Goal: Transaction & Acquisition: Purchase product/service

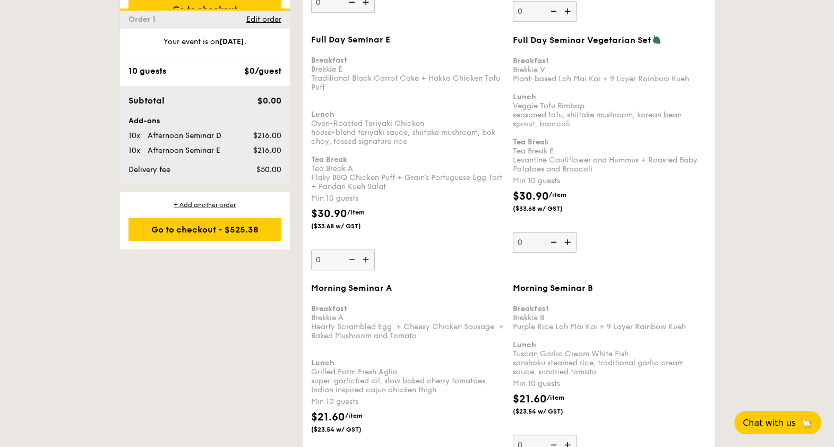
scroll to position [823, 0]
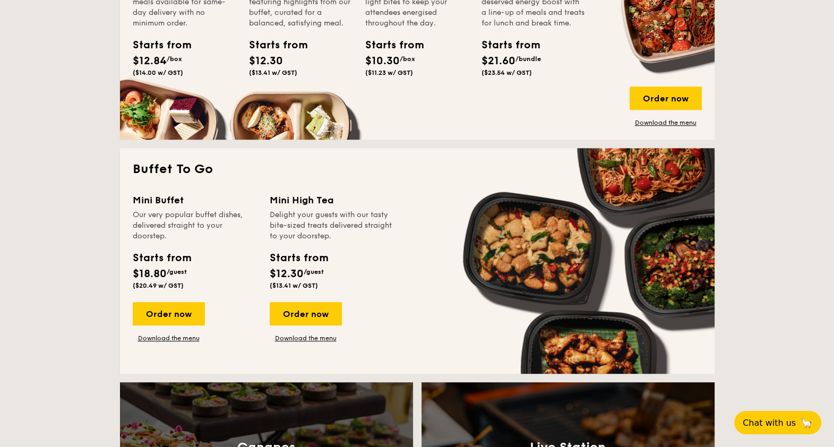
scroll to position [664, 0]
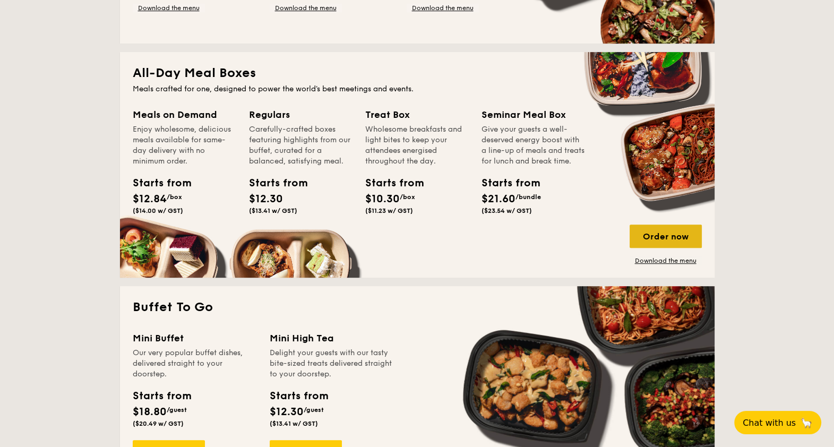
click at [669, 231] on div "Order now" at bounding box center [666, 236] width 72 height 23
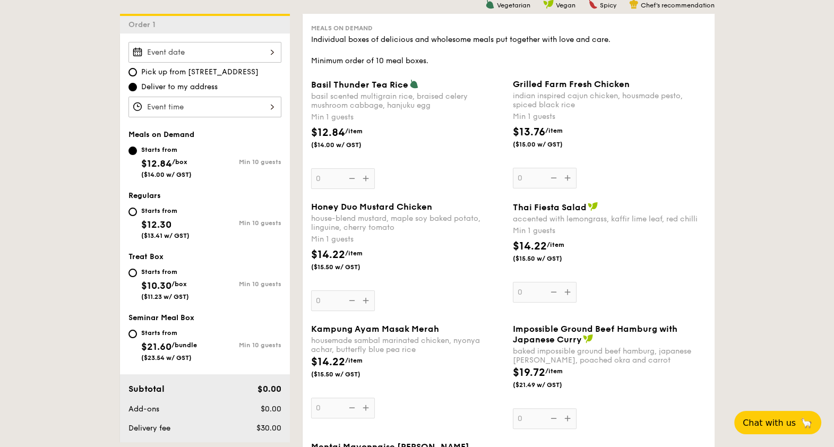
scroll to position [265, 0]
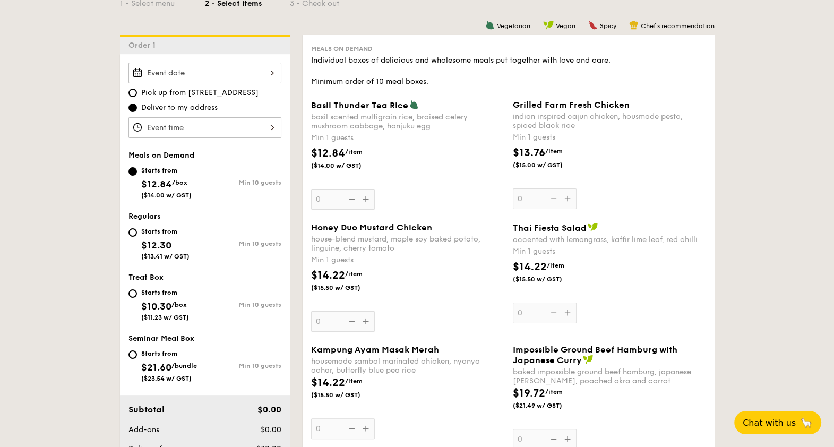
click at [194, 69] on div at bounding box center [205, 73] width 153 height 21
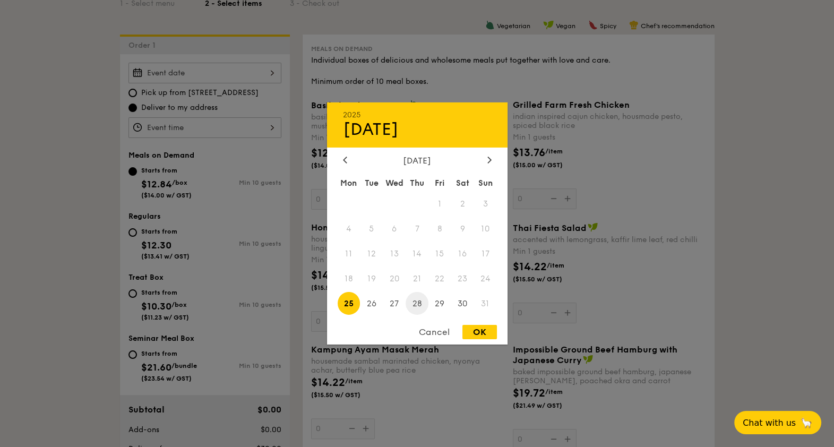
click at [414, 302] on span "28" at bounding box center [417, 303] width 23 height 23
click at [473, 330] on div "OK" at bounding box center [480, 332] width 35 height 14
type input "[DATE]"
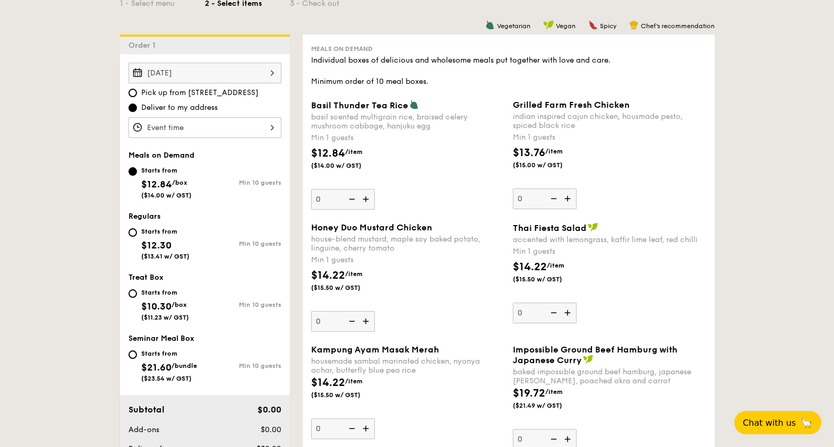
click at [267, 124] on div at bounding box center [205, 127] width 153 height 21
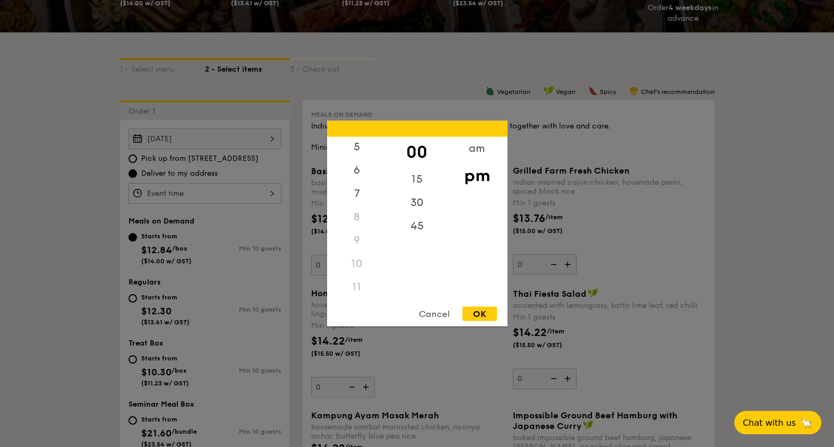
scroll to position [127, 0]
click at [352, 292] on div "11" at bounding box center [357, 287] width 60 height 23
click at [355, 288] on div "11" at bounding box center [357, 287] width 60 height 23
click at [417, 208] on div "30" at bounding box center [417, 206] width 60 height 31
click at [473, 151] on div "am" at bounding box center [477, 152] width 60 height 31
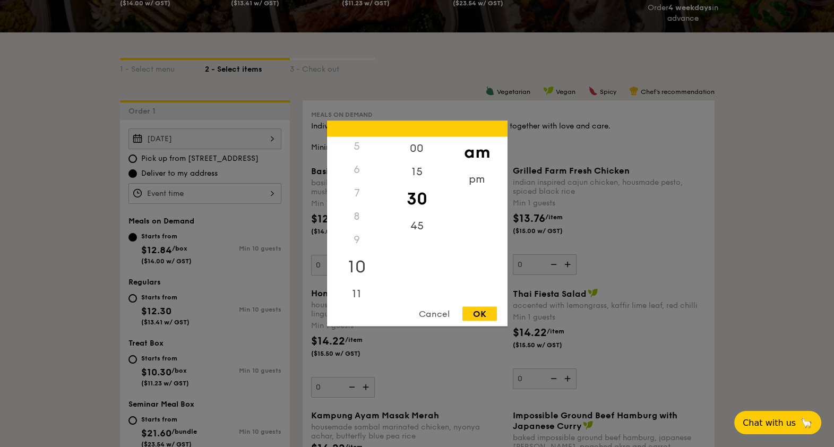
scroll to position [121, 0]
click at [356, 286] on div "11" at bounding box center [357, 288] width 60 height 31
click at [482, 312] on div "OK" at bounding box center [480, 314] width 35 height 14
type input "11:30AM"
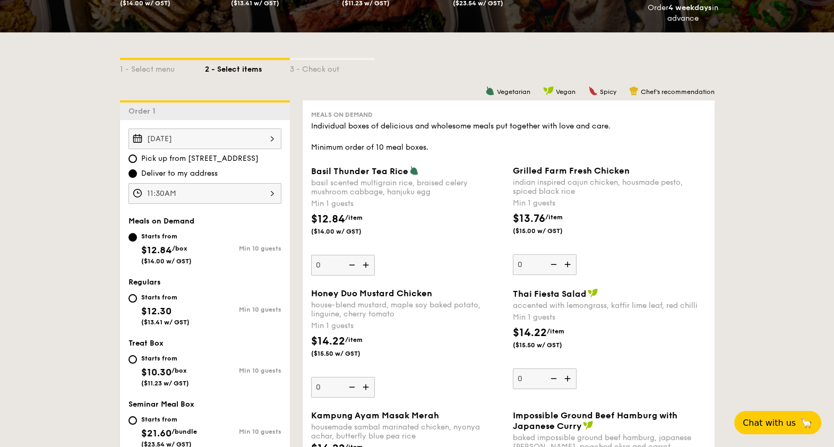
click at [241, 191] on div "11:30AM" at bounding box center [205, 193] width 153 height 21
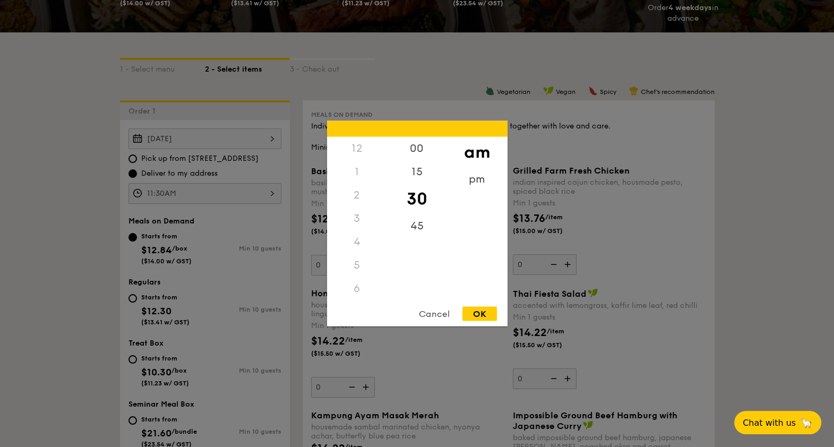
scroll to position [127, 0]
click at [475, 314] on div "OK" at bounding box center [480, 314] width 35 height 14
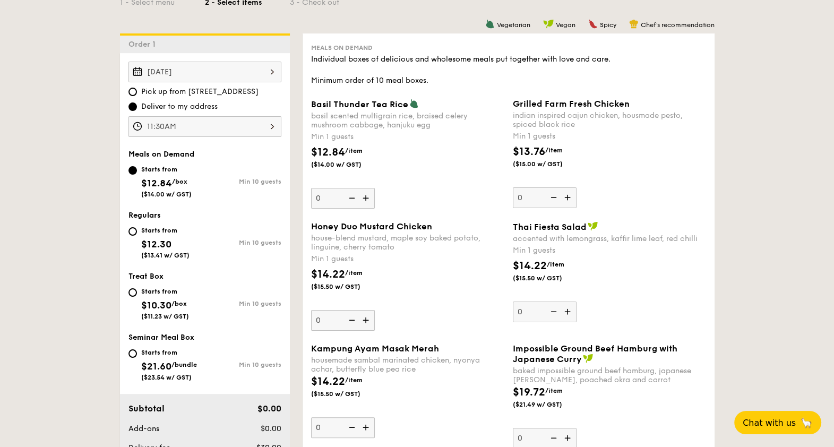
scroll to position [332, 0]
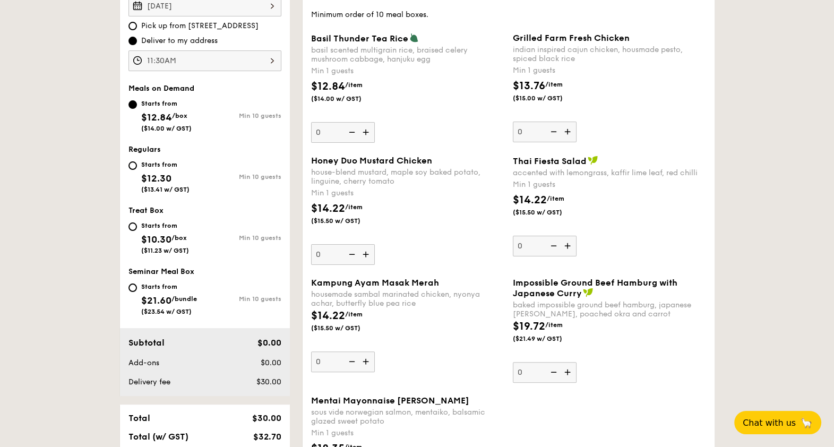
click at [138, 284] on div "Starts from $21.60 /bundle ($23.54 w/ GST)" at bounding box center [167, 297] width 76 height 35
click at [137, 284] on input "Starts from $21.60 /bundle ($23.54 w/ GST) Min 10 guests" at bounding box center [133, 288] width 8 height 8
radio input "true"
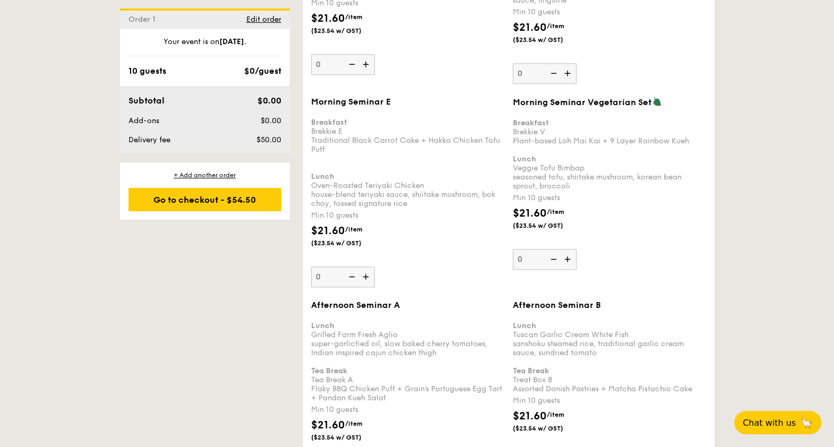
scroll to position [1527, 0]
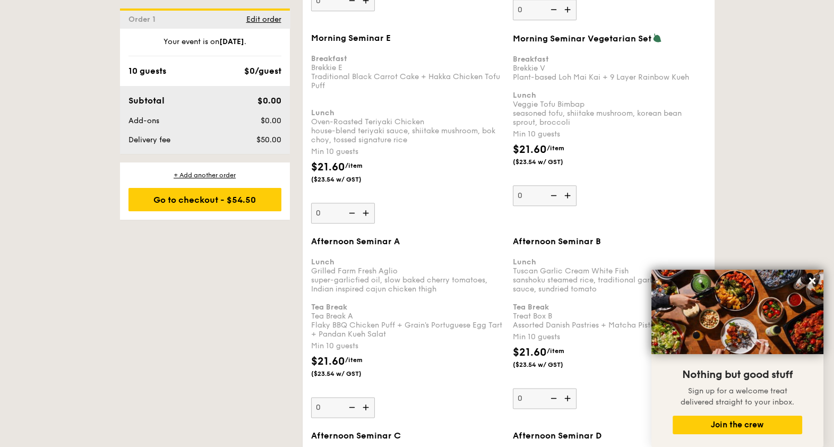
click at [809, 282] on icon at bounding box center [813, 281] width 10 height 10
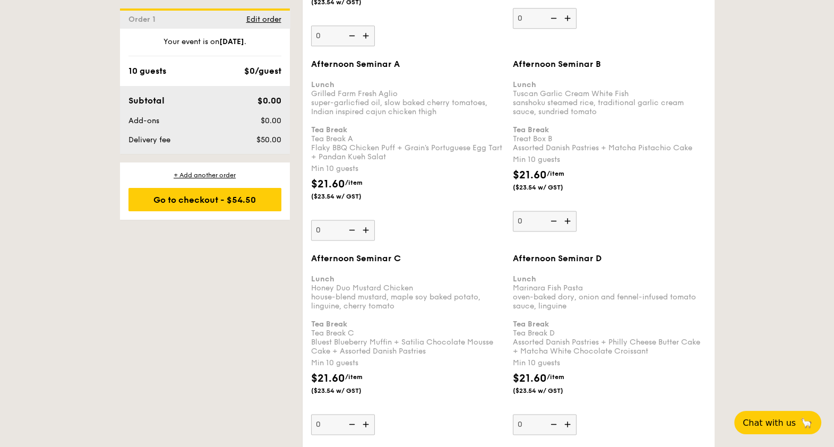
scroll to position [1792, 0]
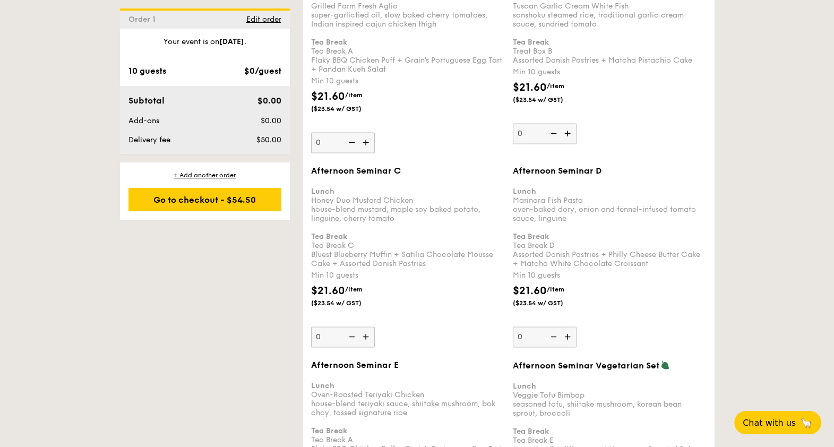
click at [567, 327] on img at bounding box center [569, 337] width 16 height 20
click at [567, 327] on input "0" at bounding box center [545, 337] width 64 height 21
type input "10"
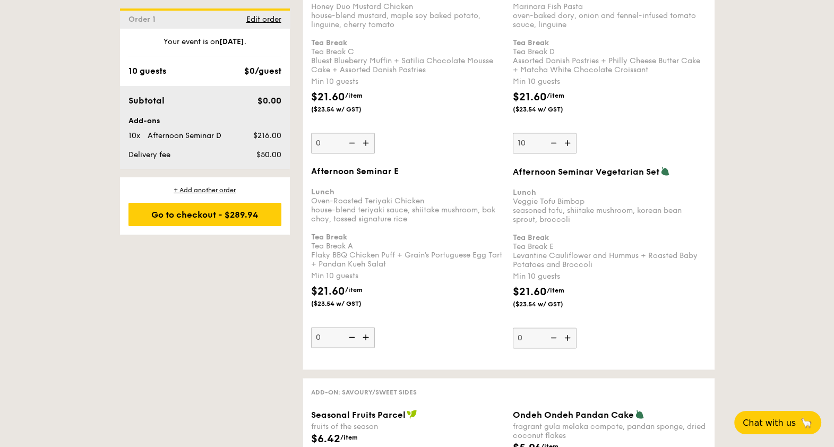
scroll to position [1991, 0]
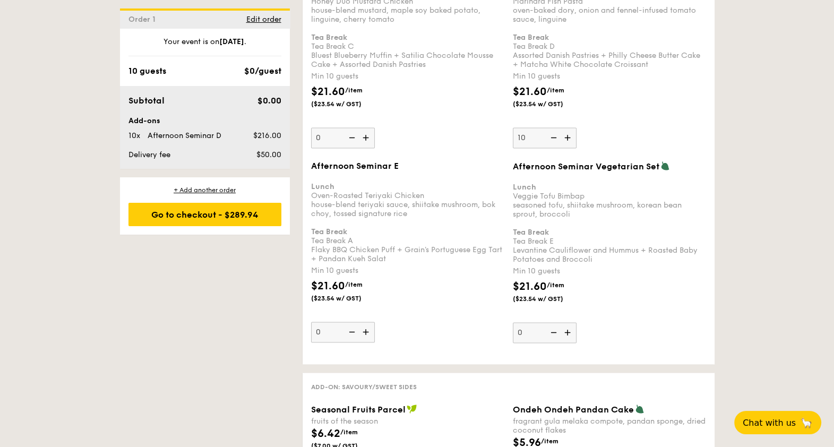
click at [368, 322] on img at bounding box center [367, 332] width 16 height 20
click at [368, 322] on input "0" at bounding box center [343, 332] width 64 height 21
type input "10"
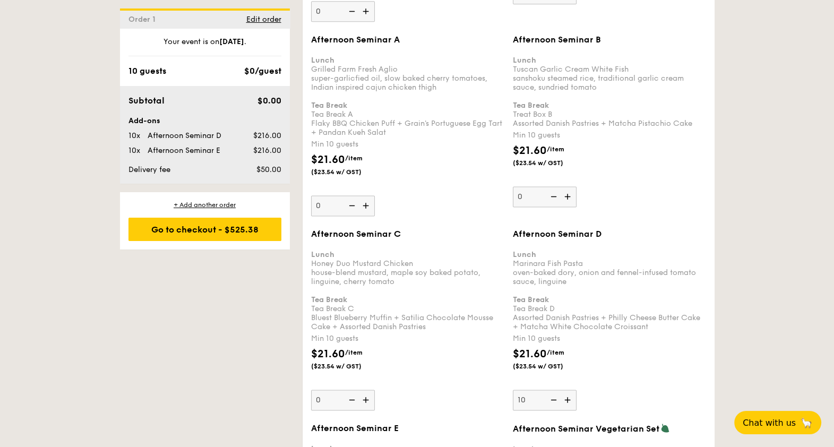
scroll to position [1659, 0]
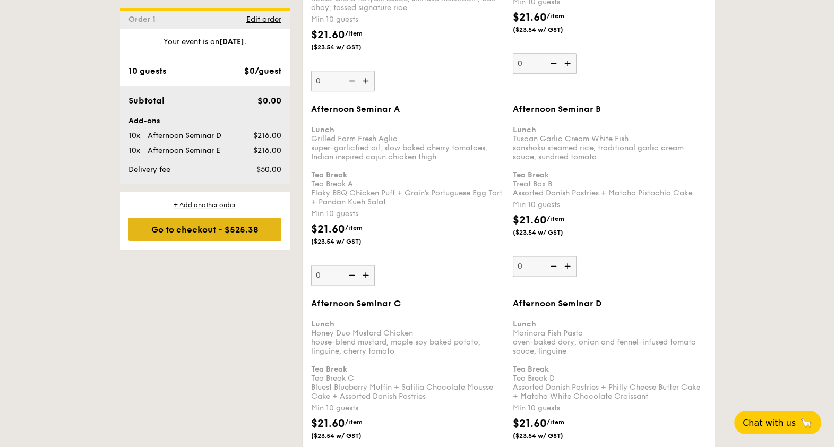
click at [200, 225] on div "Go to checkout - $525.38" at bounding box center [205, 229] width 153 height 23
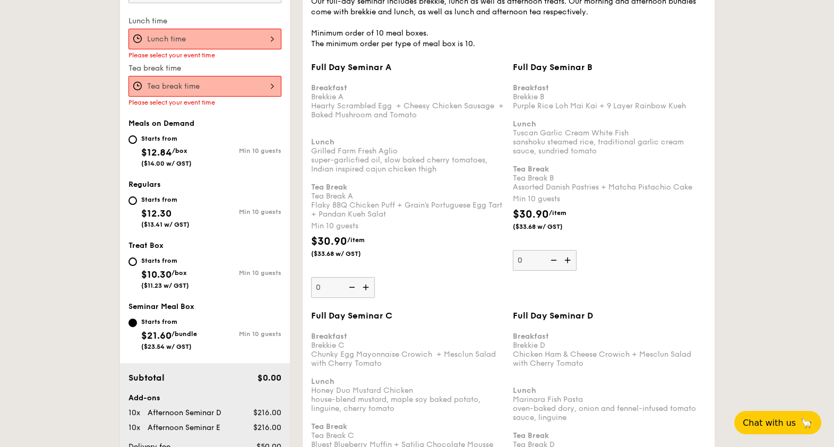
scroll to position [284, 0]
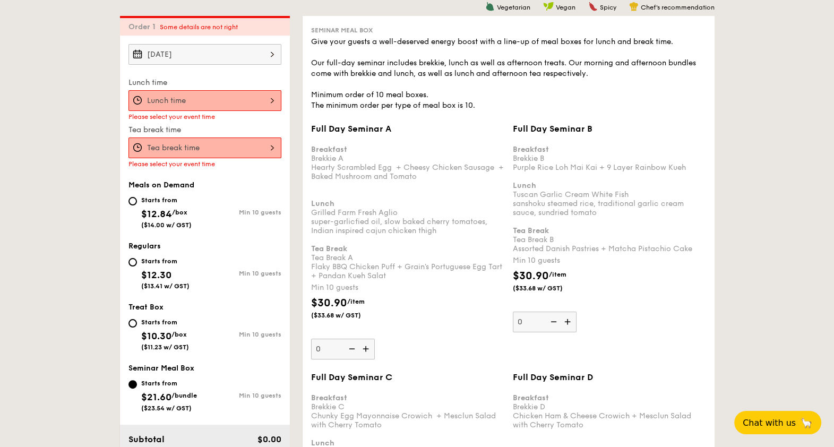
click at [195, 96] on div at bounding box center [205, 100] width 153 height 21
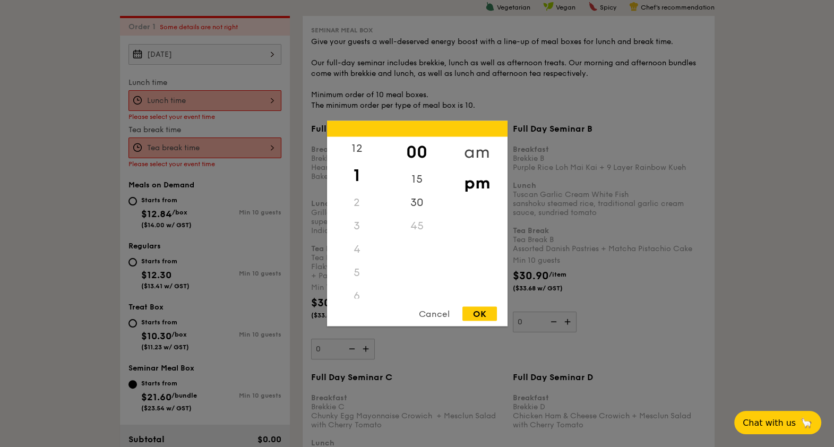
click at [475, 149] on div "am" at bounding box center [477, 152] width 60 height 31
click at [354, 286] on div "11" at bounding box center [357, 290] width 60 height 31
click at [420, 207] on div "30" at bounding box center [417, 206] width 60 height 31
click at [480, 311] on div "OK" at bounding box center [480, 314] width 35 height 14
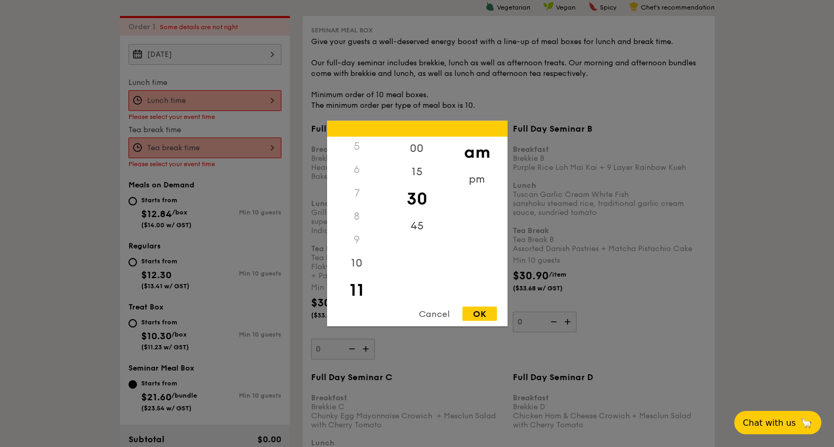
type input "11:30AM"
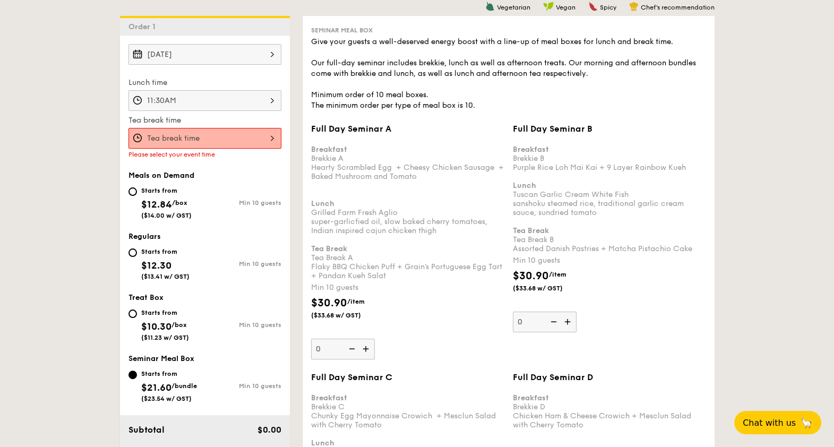
click at [271, 133] on div at bounding box center [205, 138] width 153 height 21
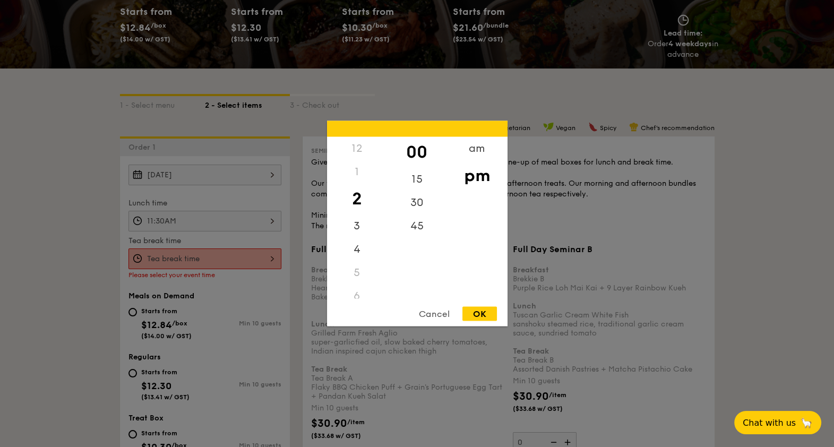
scroll to position [151, 0]
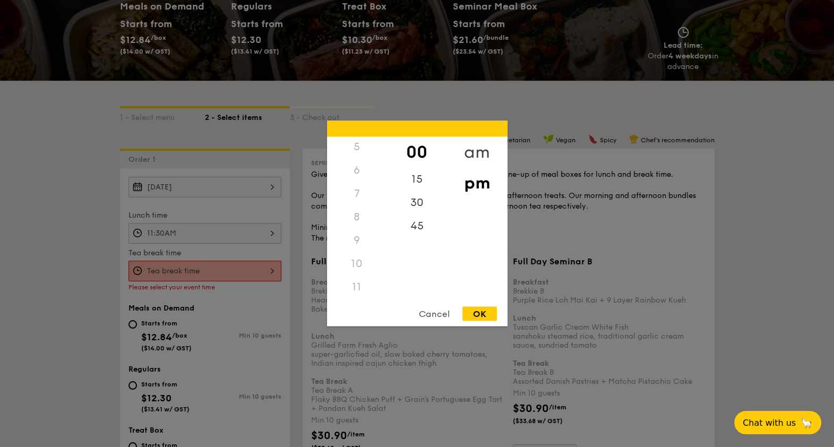
click at [481, 150] on div "am" at bounding box center [477, 152] width 60 height 31
click at [356, 287] on div "11" at bounding box center [357, 287] width 60 height 23
click at [356, 286] on div "11" at bounding box center [357, 287] width 60 height 23
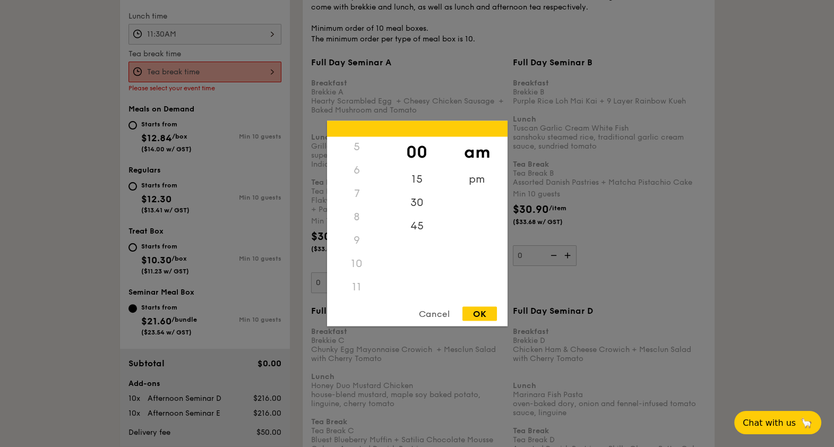
click at [358, 287] on div "11" at bounding box center [357, 287] width 60 height 23
click at [358, 288] on div "11" at bounding box center [357, 287] width 60 height 23
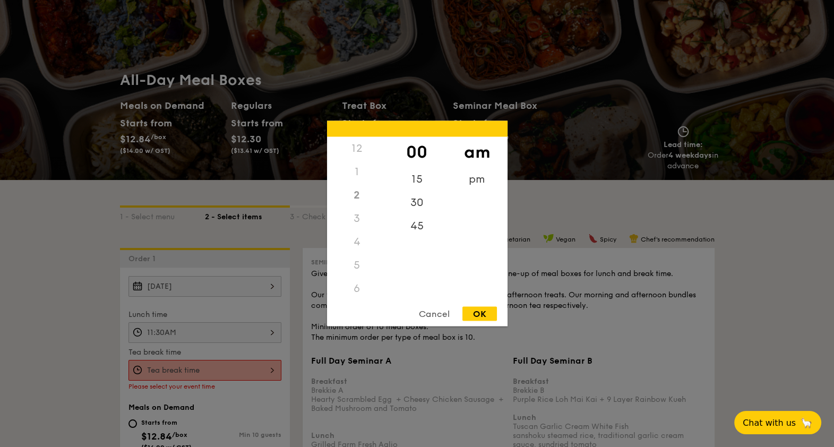
scroll to position [0, 0]
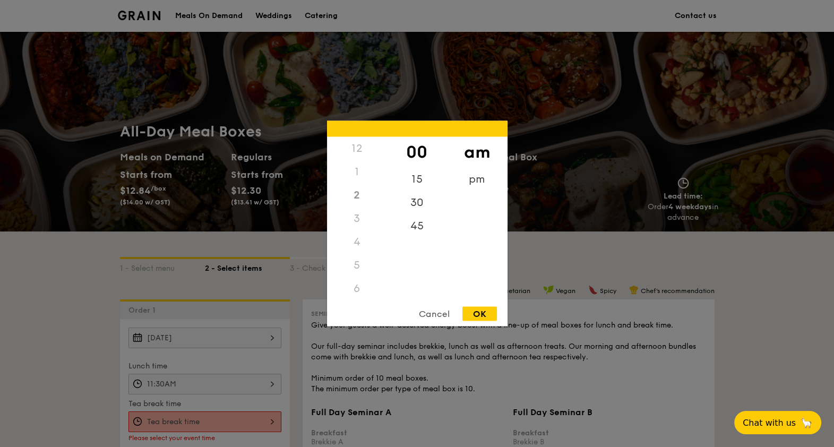
click at [356, 147] on div "12" at bounding box center [357, 148] width 60 height 23
click at [422, 204] on div "30" at bounding box center [417, 206] width 60 height 31
click at [357, 287] on div "11" at bounding box center [357, 287] width 60 height 23
click at [422, 312] on div "Cancel" at bounding box center [434, 314] width 52 height 14
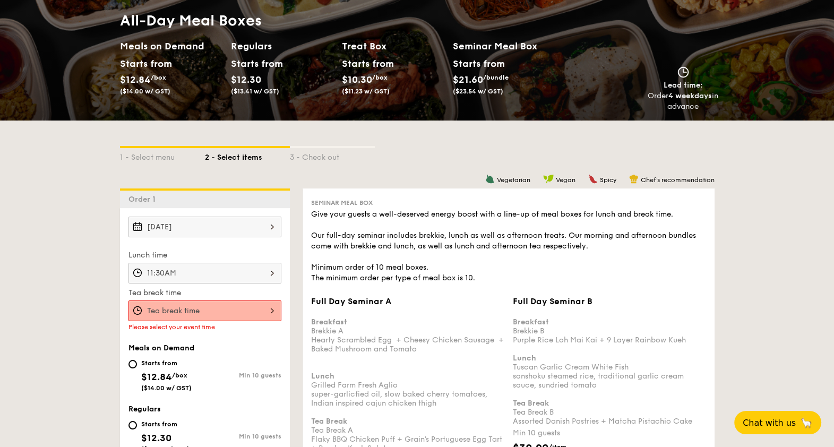
scroll to position [199, 0]
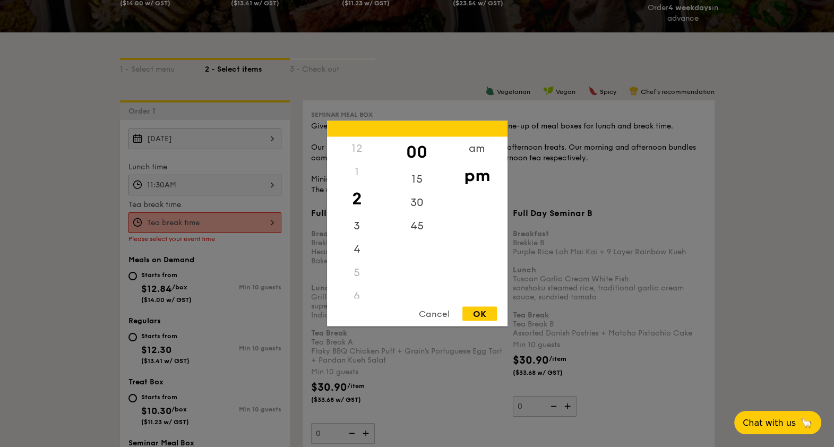
click at [185, 216] on div "12 1 2 3 4 5 6 7 8 9 10 11 00 15 30 45 am pm Cancel OK" at bounding box center [205, 222] width 153 height 21
click at [356, 174] on div "1" at bounding box center [357, 171] width 60 height 23
click at [356, 168] on div "1" at bounding box center [357, 171] width 60 height 23
click at [357, 148] on div "12" at bounding box center [357, 148] width 60 height 23
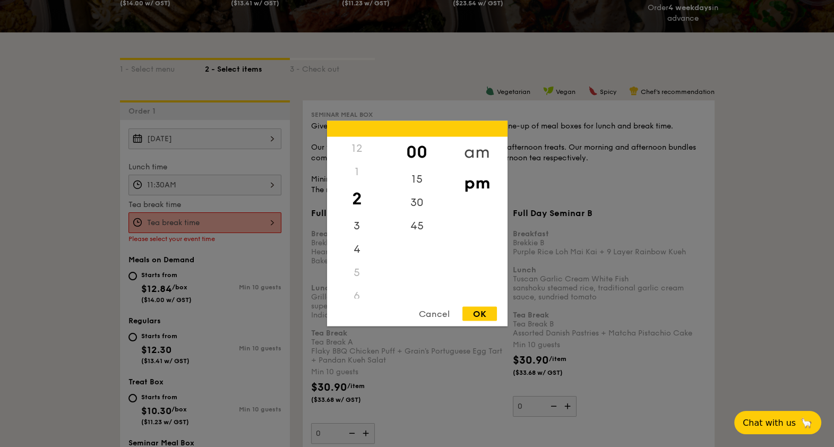
click at [479, 151] on div "am" at bounding box center [477, 152] width 60 height 31
click at [358, 284] on div "11" at bounding box center [357, 287] width 60 height 23
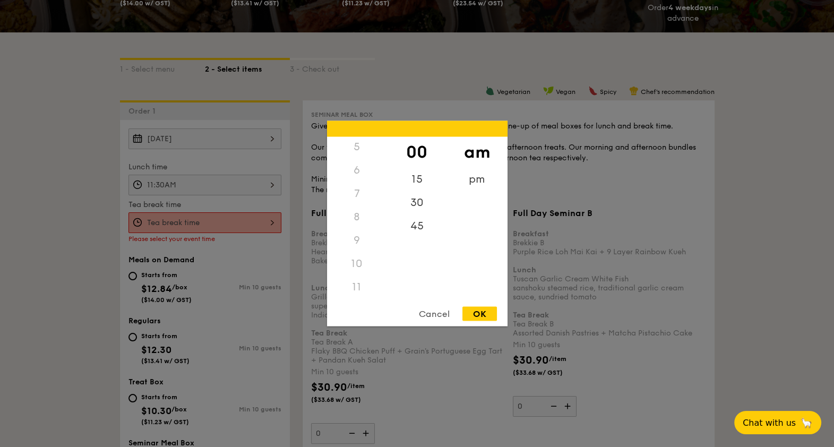
drag, startPoint x: 358, startPoint y: 284, endPoint x: 544, endPoint y: 215, distance: 198.3
click at [544, 215] on div at bounding box center [417, 223] width 834 height 447
click at [202, 215] on div "12 1 2 3 4 5 6 7 8 9 10 11 00 15 30 45 am pm Cancel OK" at bounding box center [205, 222] width 153 height 21
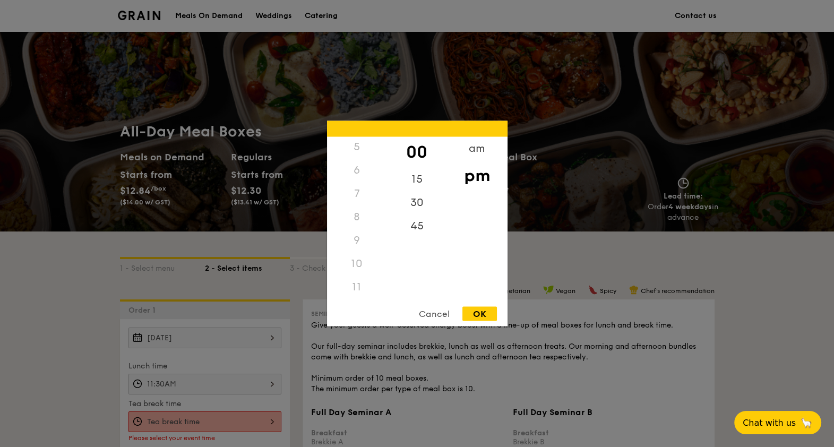
scroll to position [127, 0]
click at [353, 288] on div "11" at bounding box center [357, 287] width 60 height 23
drag, startPoint x: 353, startPoint y: 288, endPoint x: 472, endPoint y: 150, distance: 182.3
click at [472, 150] on div "am" at bounding box center [477, 152] width 60 height 31
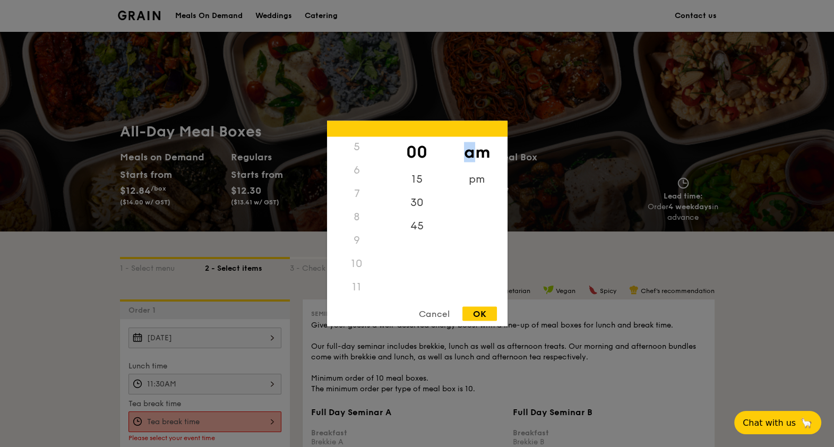
scroll to position [119, 0]
drag, startPoint x: 472, startPoint y: 150, endPoint x: 419, endPoint y: 202, distance: 74.4
click at [419, 202] on div "30" at bounding box center [417, 206] width 60 height 31
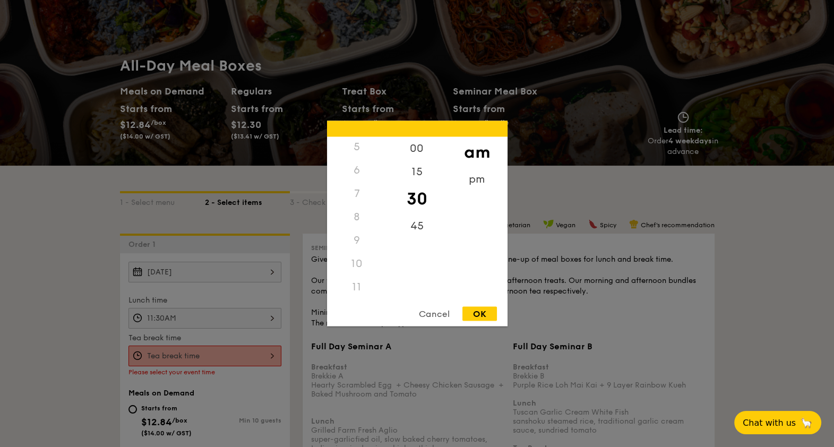
click at [367, 223] on div "8" at bounding box center [357, 217] width 60 height 23
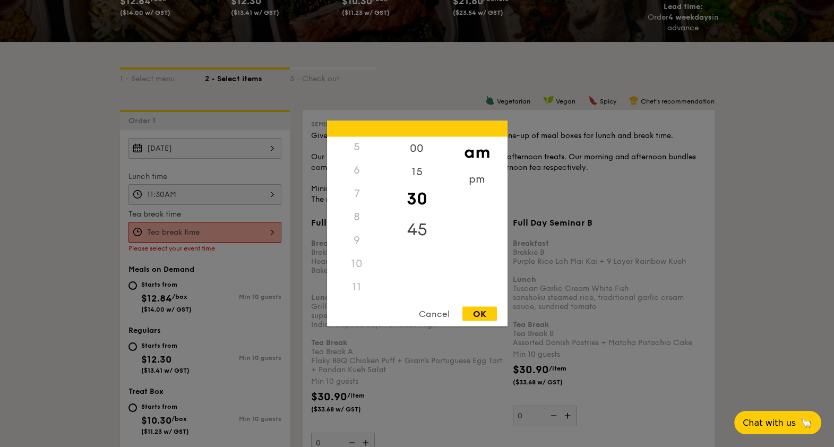
scroll to position [265, 0]
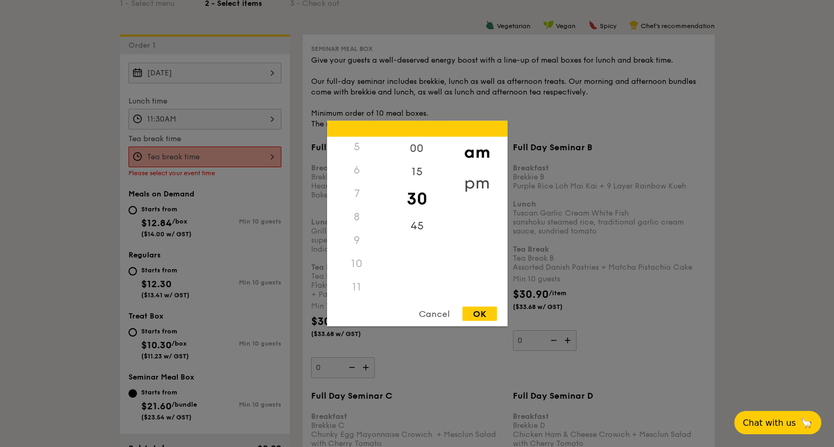
click at [475, 181] on div "pm" at bounding box center [477, 183] width 60 height 31
click at [472, 149] on div "am" at bounding box center [477, 152] width 60 height 31
click at [361, 197] on div "2" at bounding box center [357, 195] width 60 height 23
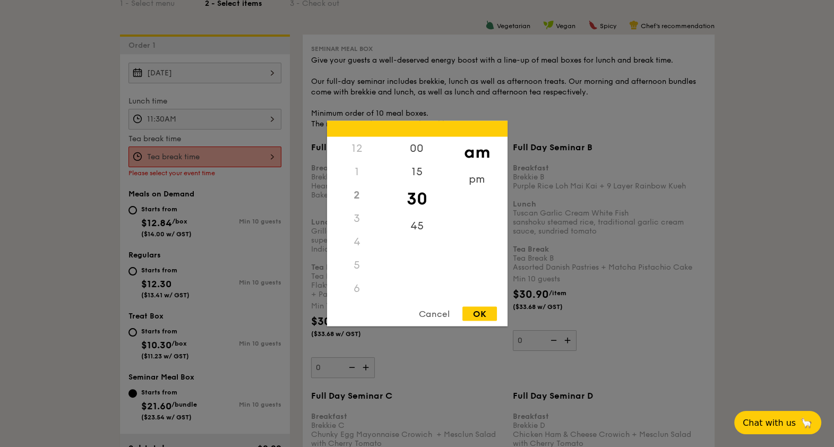
click at [361, 197] on div "2" at bounding box center [357, 195] width 60 height 23
click at [360, 197] on div "2" at bounding box center [357, 195] width 60 height 23
click at [355, 218] on div "3" at bounding box center [357, 218] width 60 height 23
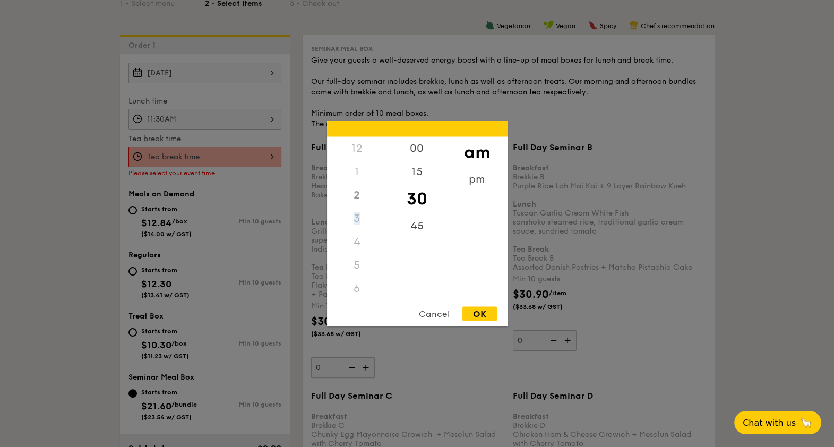
drag, startPoint x: 355, startPoint y: 218, endPoint x: 485, endPoint y: 199, distance: 132.1
click at [485, 199] on div "am pm" at bounding box center [477, 218] width 60 height 162
click at [417, 147] on div "00" at bounding box center [417, 152] width 60 height 31
click at [355, 240] on div "4" at bounding box center [357, 242] width 60 height 23
click at [485, 180] on div "pm" at bounding box center [477, 183] width 60 height 31
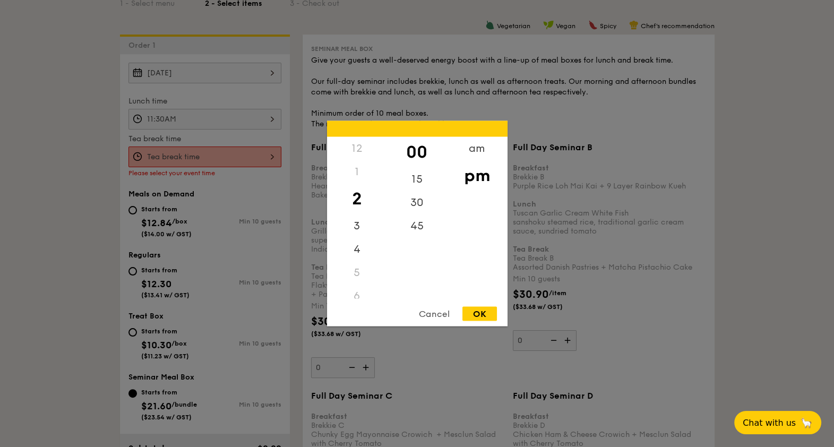
click at [356, 170] on div "1" at bounding box center [357, 171] width 60 height 23
click at [355, 289] on div "11" at bounding box center [357, 287] width 60 height 23
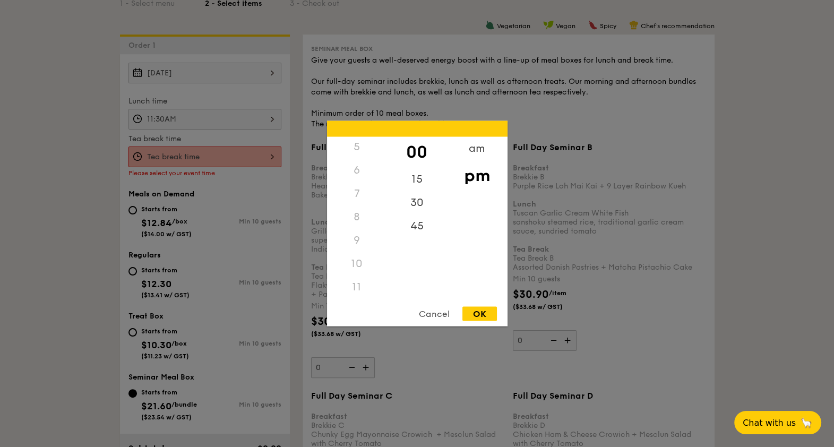
drag, startPoint x: 355, startPoint y: 289, endPoint x: 553, endPoint y: 254, distance: 201.1
click at [553, 254] on div at bounding box center [417, 223] width 834 height 447
click at [210, 151] on div "12 1 2 3 4 5 6 7 8 9 10 11 00 15 30 45 am pm Cancel OK" at bounding box center [205, 157] width 153 height 21
click at [356, 199] on div "2" at bounding box center [357, 199] width 60 height 31
click at [478, 312] on div "OK" at bounding box center [480, 314] width 35 height 14
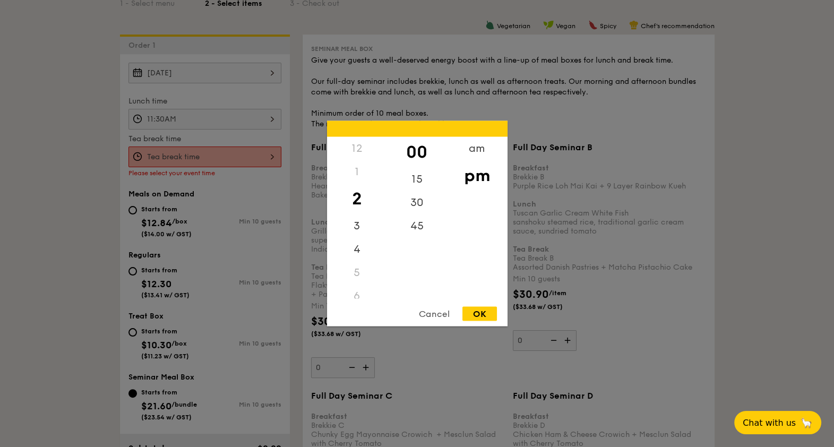
type input "2:00PM"
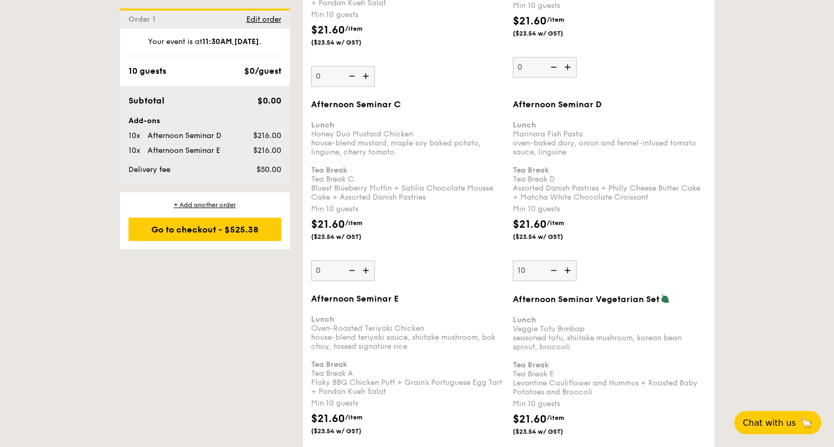
scroll to position [2124, 0]
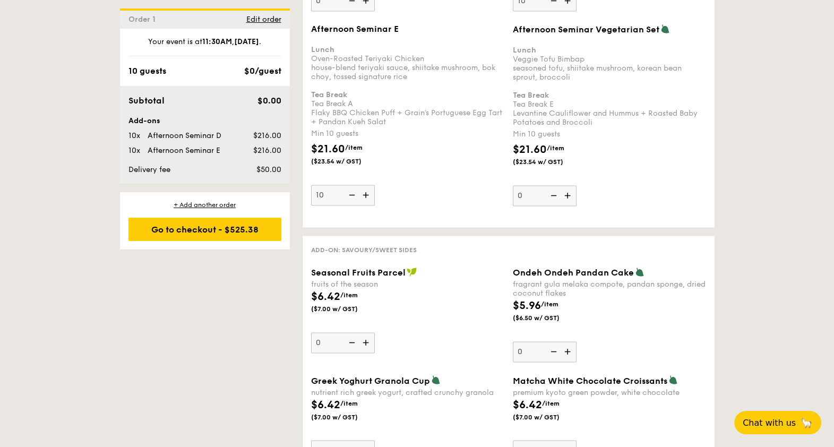
scroll to position [2163, 0]
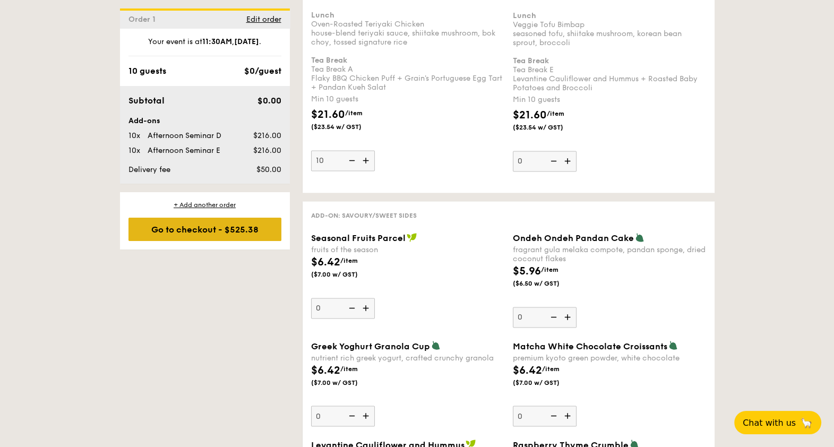
click at [214, 224] on div "Go to checkout - $525.38" at bounding box center [205, 229] width 153 height 23
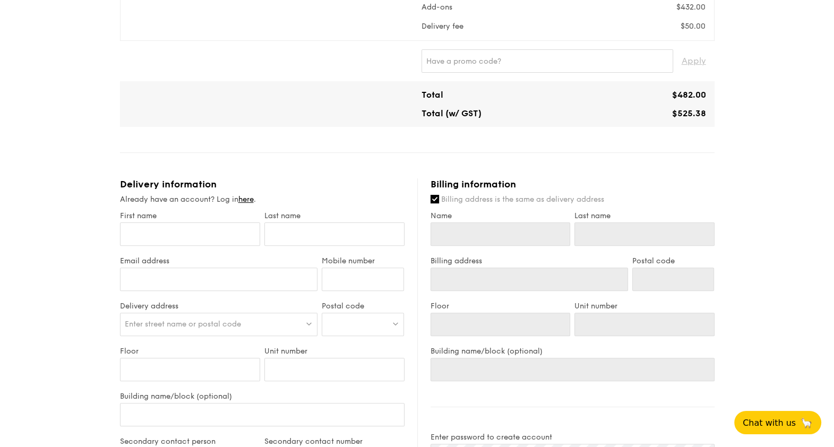
scroll to position [464, 0]
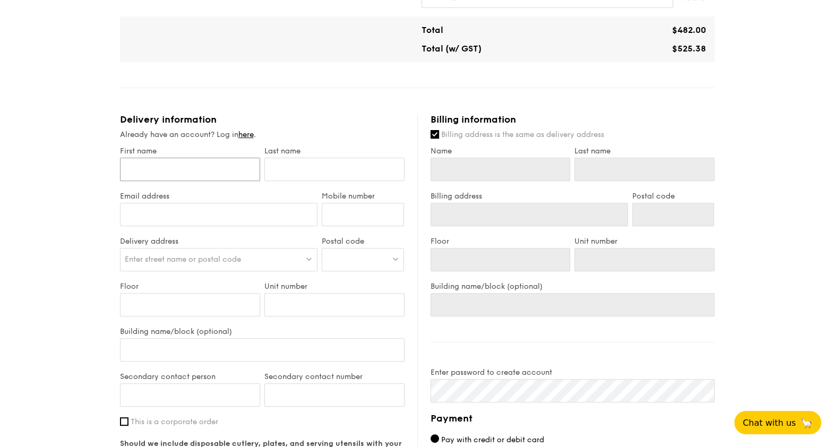
click at [209, 180] on input "First name" at bounding box center [190, 169] width 140 height 23
type input "Kel"
type input "Yap"
type input "yingying.yap@daiichisankyo.com"
type input "80295443"
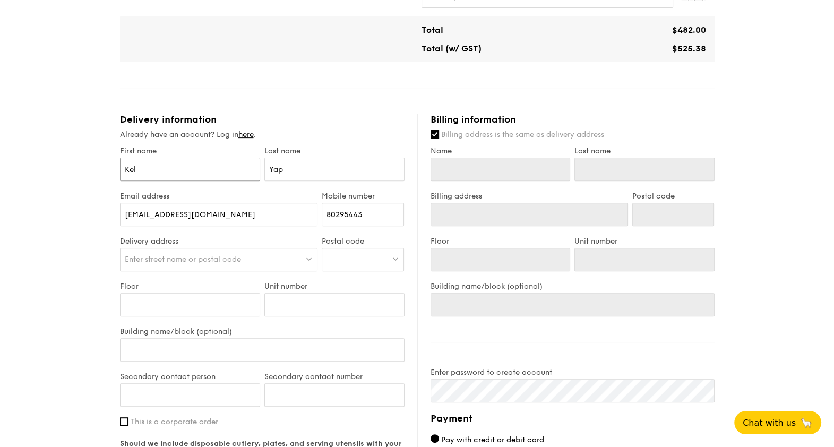
type input "Kel"
type input "Yap"
click at [235, 264] on span "Enter street name or postal code" at bounding box center [183, 259] width 116 height 9
click at [219, 270] on input "search" at bounding box center [219, 260] width 197 height 23
click at [379, 270] on div at bounding box center [363, 259] width 82 height 23
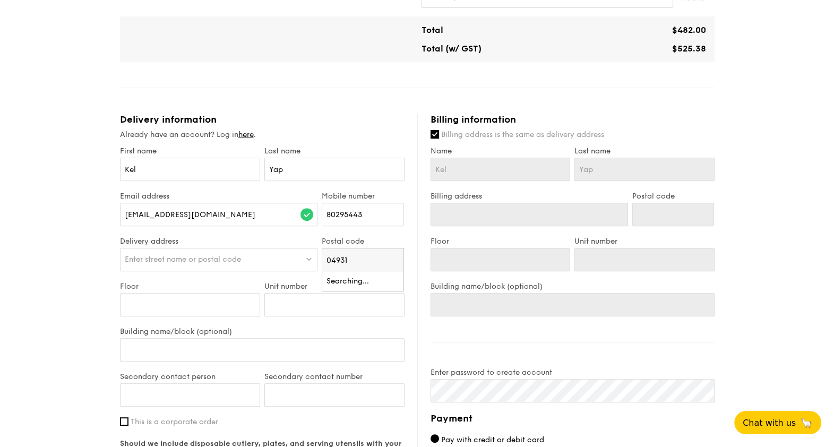
type input "049315"
click at [358, 291] on div "10 Collyer Quay" at bounding box center [354, 286] width 55 height 21
type input "10 Collyer Quay"
type input "049315"
click at [204, 312] on input "Floor" at bounding box center [190, 304] width 140 height 23
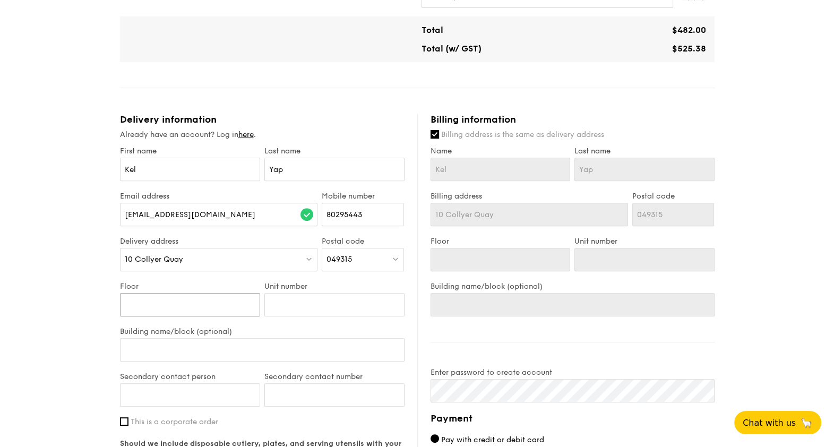
type input "0"
type input "07"
type input "07-"
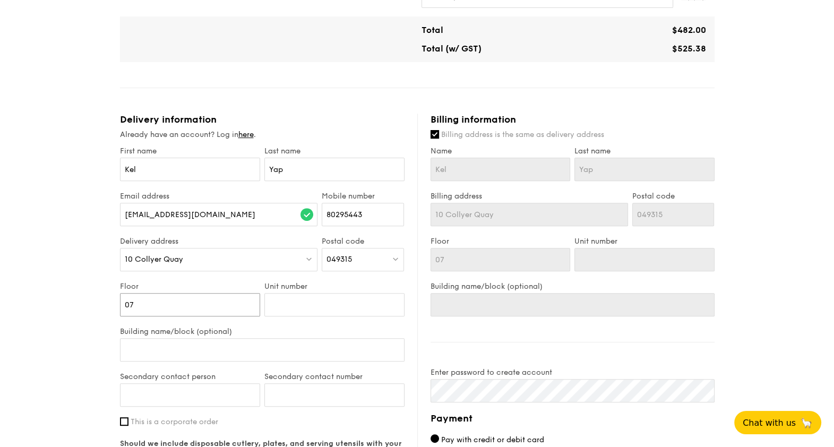
type input "07-"
type input "07-0"
type input "07-06"
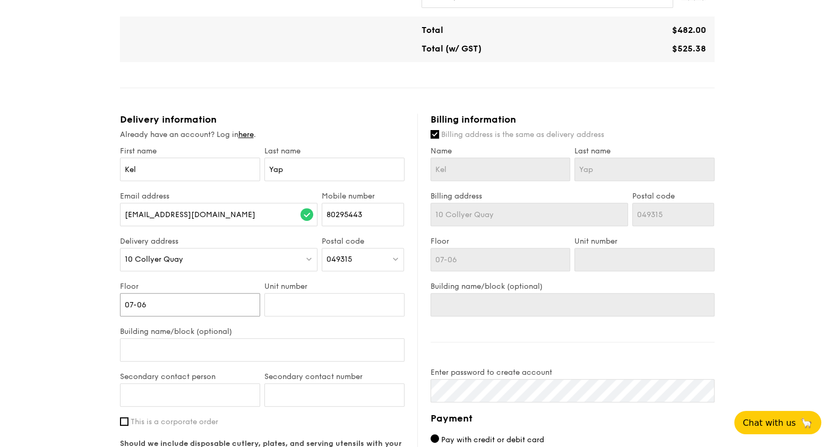
type input "07-06/"
type input "07-06/0"
type input "07-06/07"
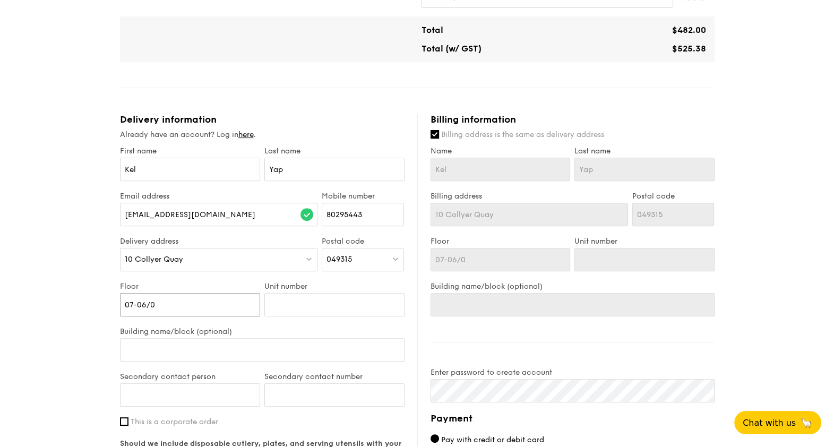
type input "07-06/07"
drag, startPoint x: 132, startPoint y: 311, endPoint x: 187, endPoint y: 312, distance: 54.7
click at [183, 311] on input "07-06/07" at bounding box center [190, 304] width 140 height 23
type input "07"
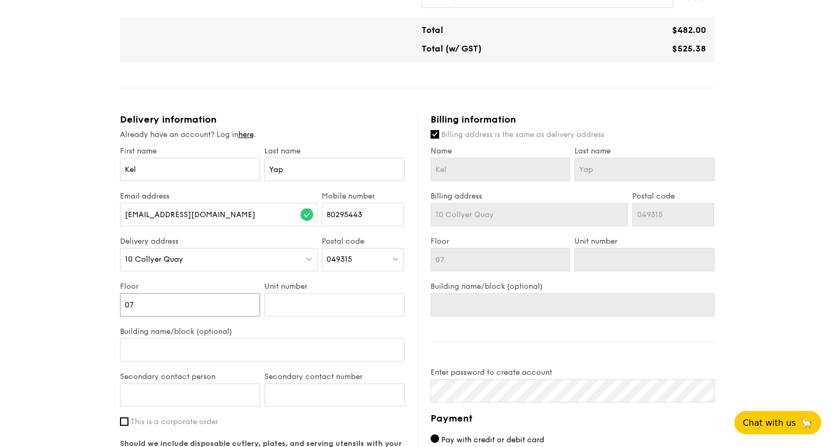
type input "07"
click at [307, 313] on input "Unit number" at bounding box center [335, 304] width 140 height 23
type input "0"
type input "06"
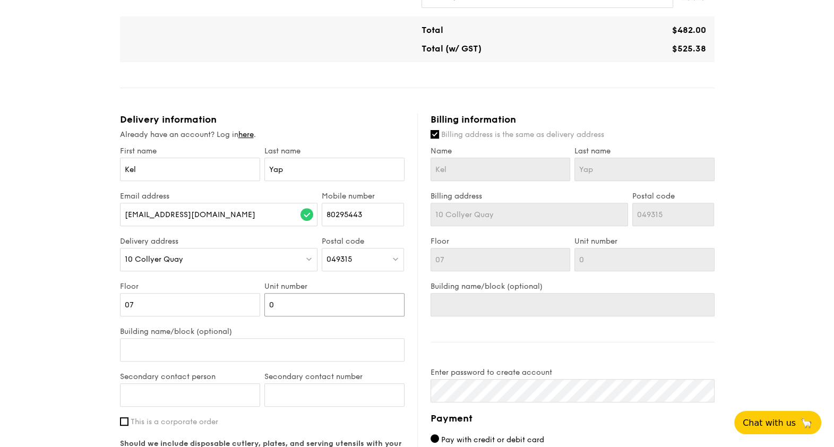
type input "06"
type input "06/"
type input "06/0"
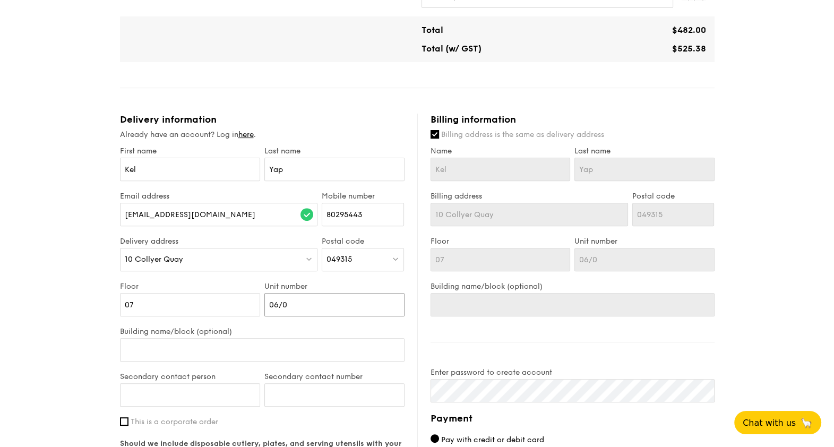
type input "06/07"
click at [266, 362] on input "Building name/block (optional)" at bounding box center [262, 349] width 285 height 23
type input "O"
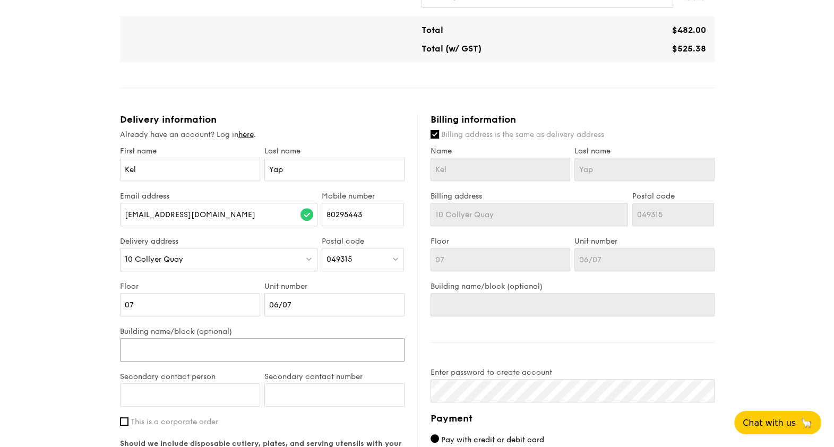
type input "O"
type input "Oc"
type input "O"
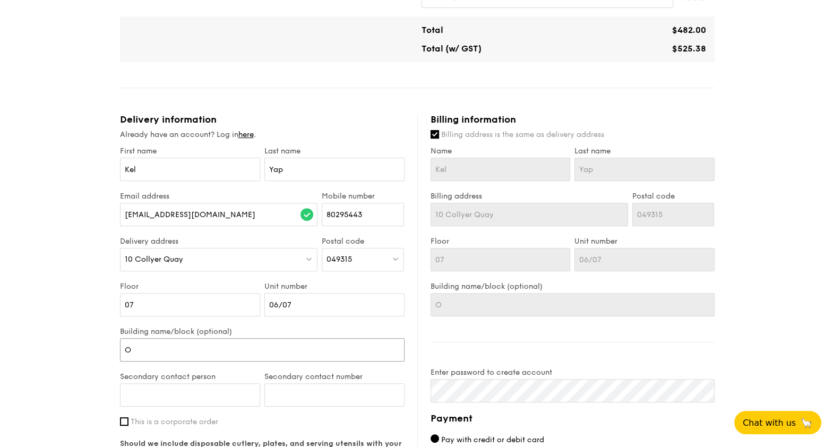
type input "OC"
type input "OCE"
type input "OCEA"
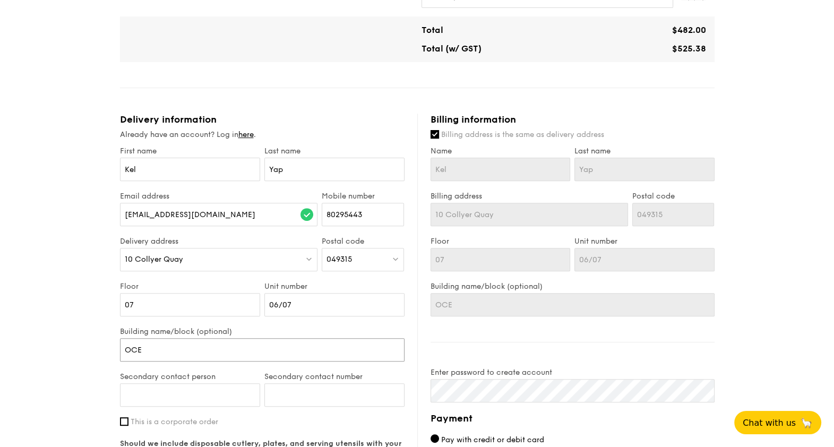
type input "OCEA"
type input "OCEAN"
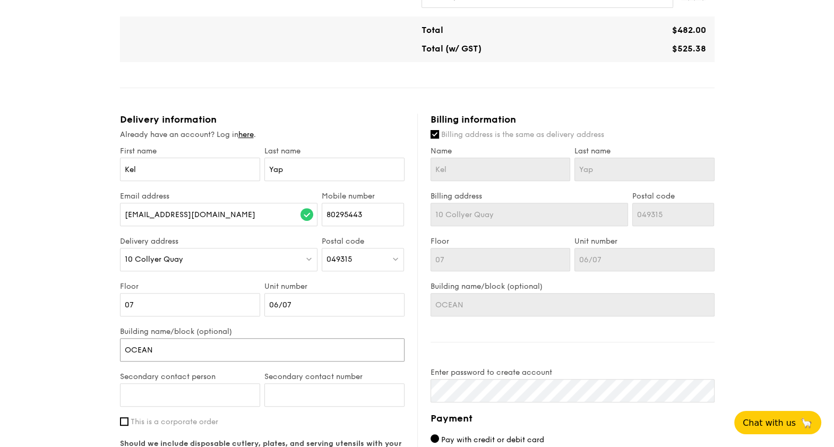
type input "OCEAN F"
type input "OCEAN FI"
type input "OCEAN FINB"
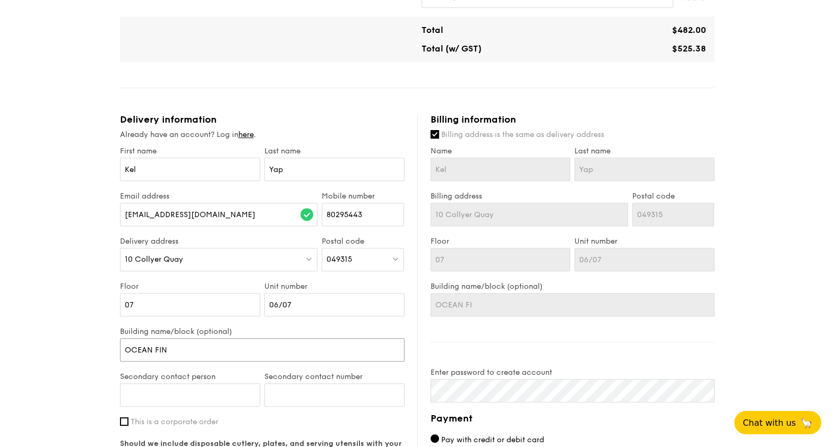
type input "OCEAN FINB"
type input "OCEAN FINBA"
type input "OCEAN FINBAN"
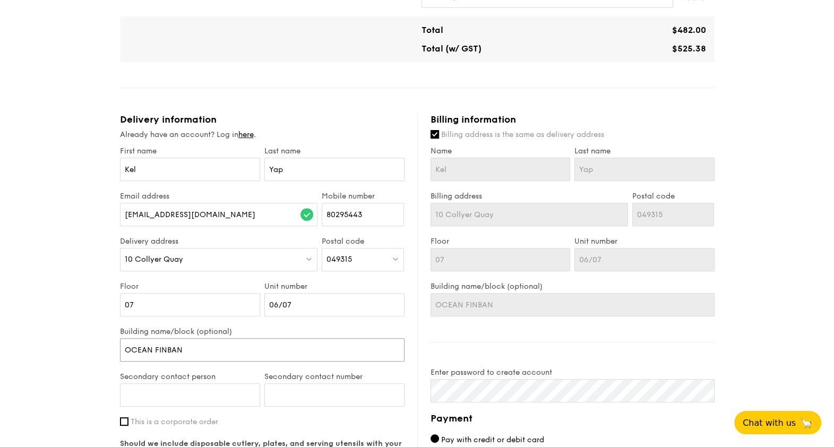
type input "OCEAN FINBA"
type input "OCEAN FINB"
type input "OCEAN FIN"
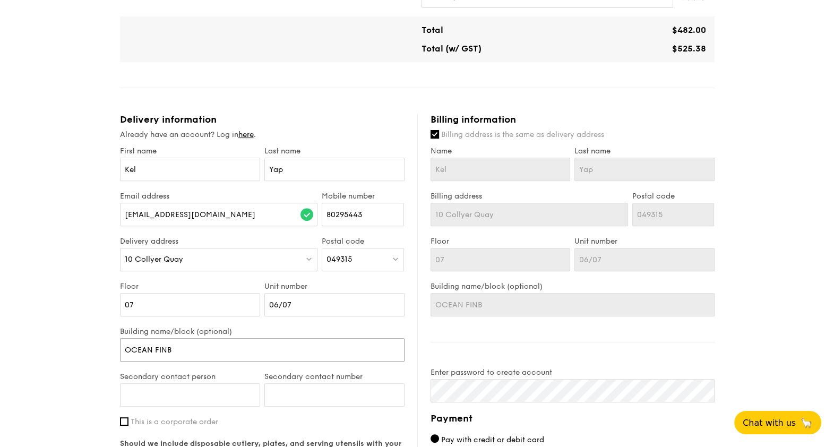
type input "OCEAN FIN"
type input "OCEAN FINA"
type input "OCEAN FINAN"
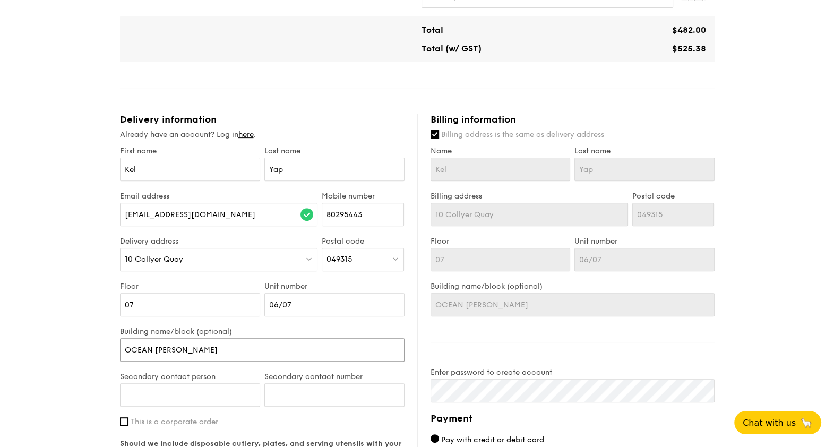
type input "OCEAN FINANC"
type input "OCEAN FINANCI"
type input "OCEAN FINANCIA"
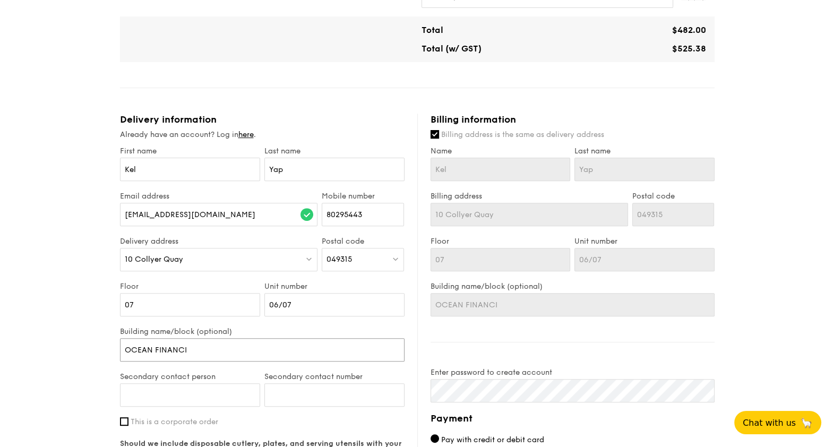
type input "OCEAN FINANCIA"
type input "OCEAN FINANCIAL"
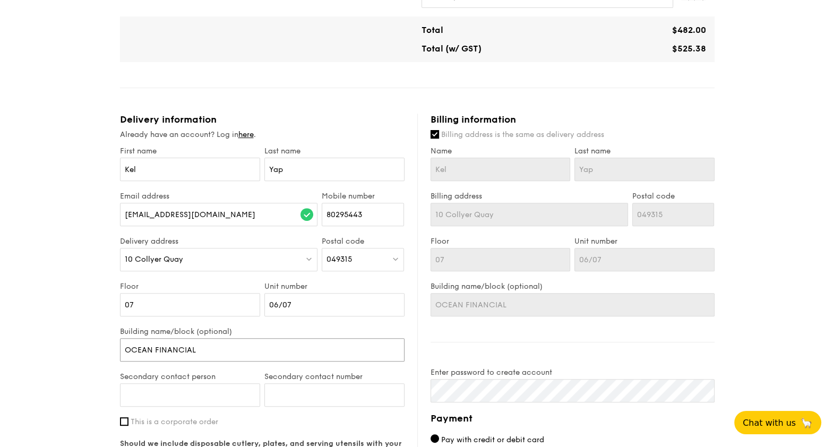
type input "OCEAN FINANCIAL C"
type input "OCEAN FINANCIAL CE"
type input "OCEAN FINANCIAL CEN"
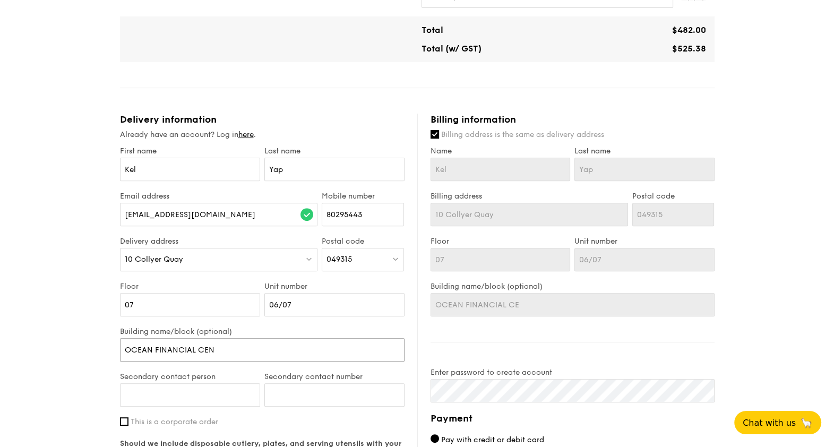
type input "OCEAN FINANCIAL CEN"
type input "OCEAN FINANCIAL CENT"
type input "OCEAN FINANCIAL CENTR"
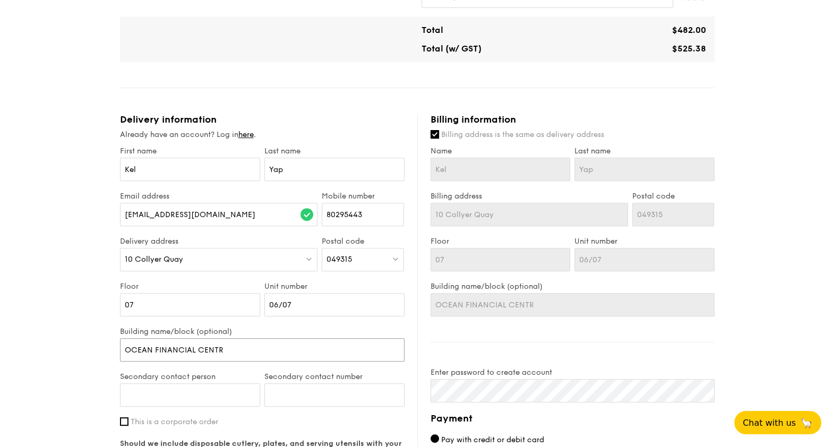
type input "OCEAN FINANCIAL CENTRE"
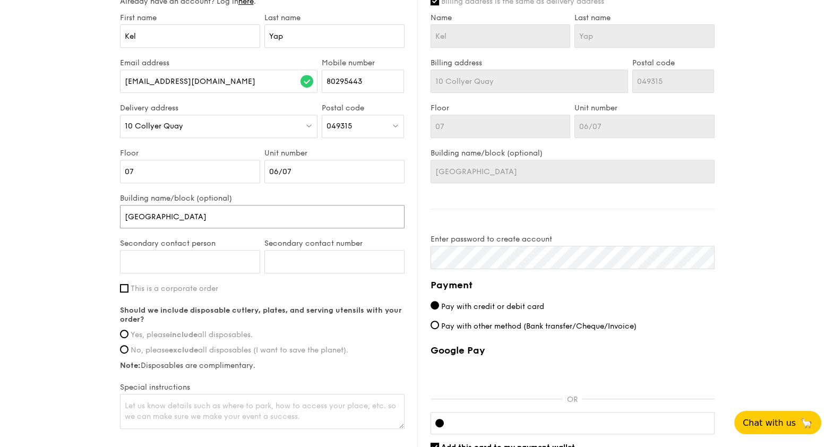
scroll to position [664, 0]
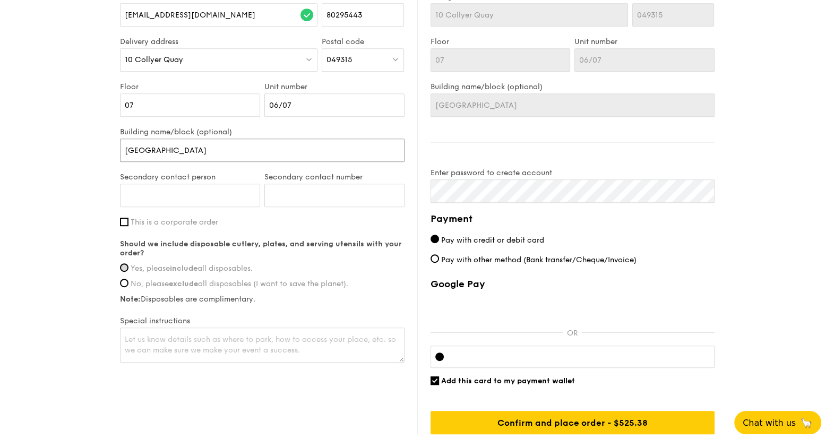
type input "OCEAN FINANCIAL CENTRE"
click at [124, 272] on input "Yes, please include all disposables." at bounding box center [124, 267] width 8 height 8
radio input "true"
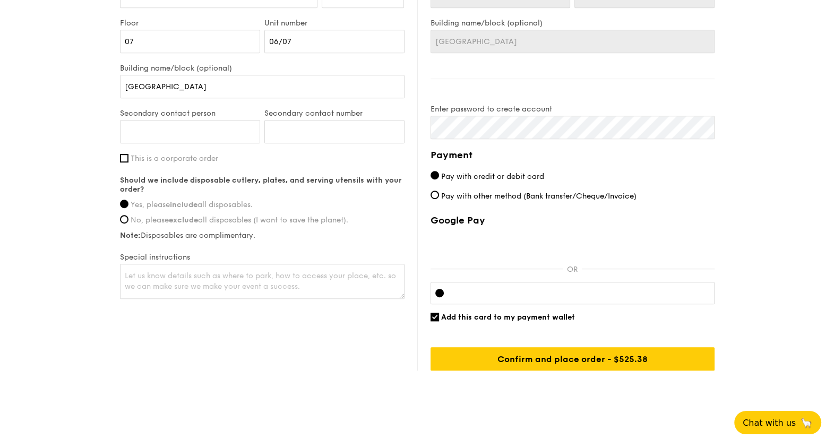
scroll to position [739, 0]
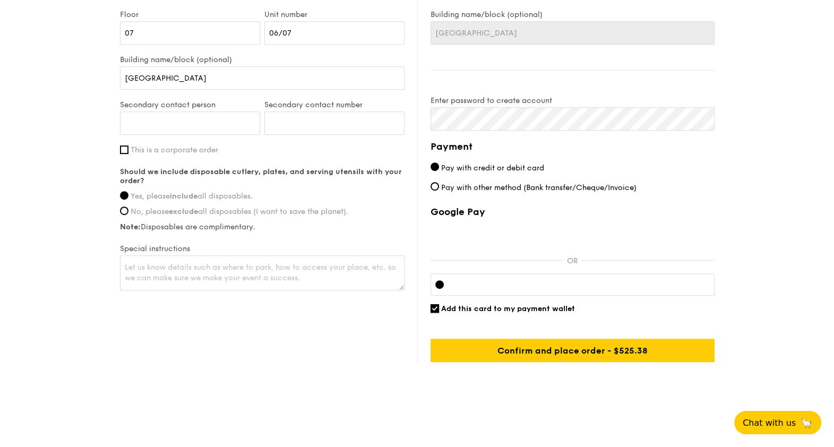
click at [434, 313] on input "Add this card to my payment wallet" at bounding box center [435, 308] width 8 height 8
checkbox input "false"
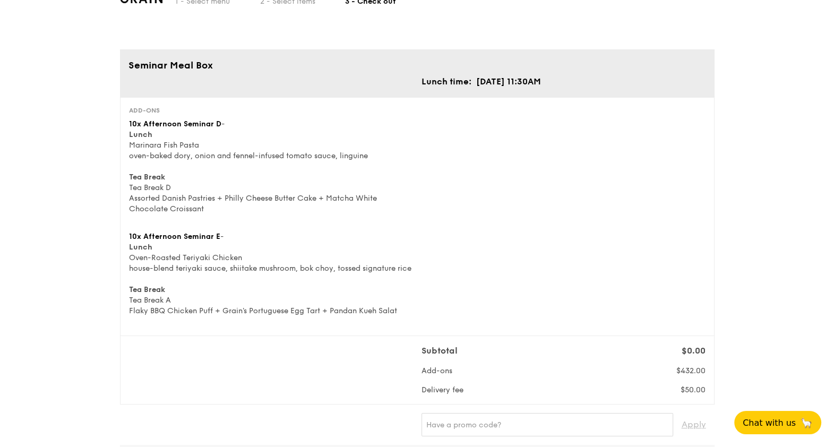
scroll to position [0, 0]
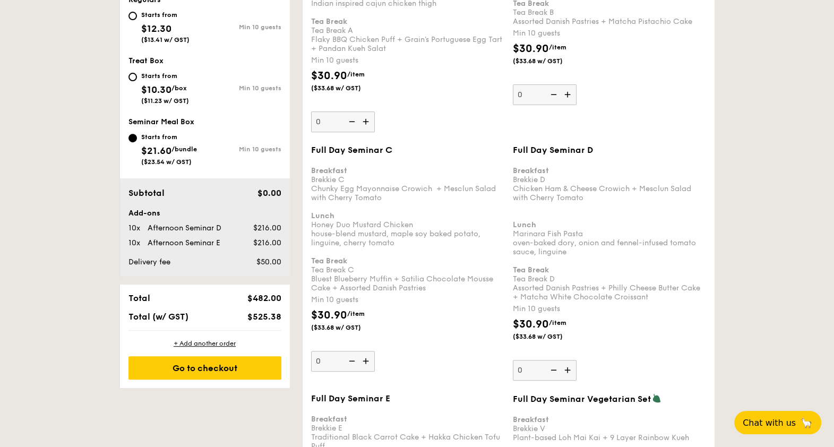
scroll to position [491, 0]
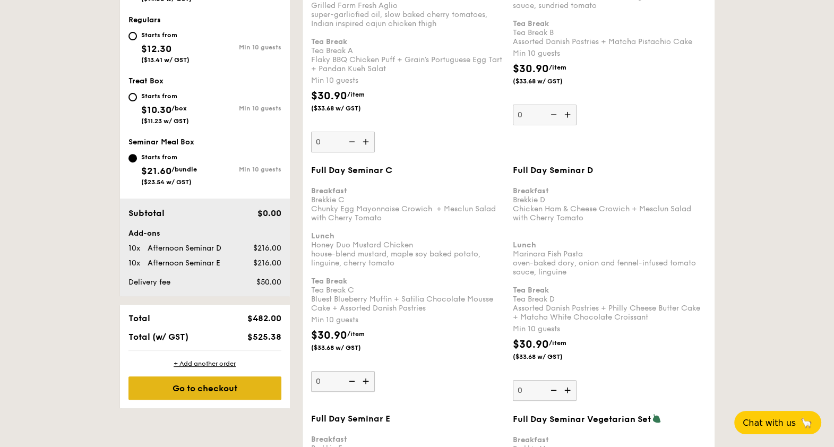
click at [198, 380] on div "Go to checkout" at bounding box center [205, 388] width 153 height 23
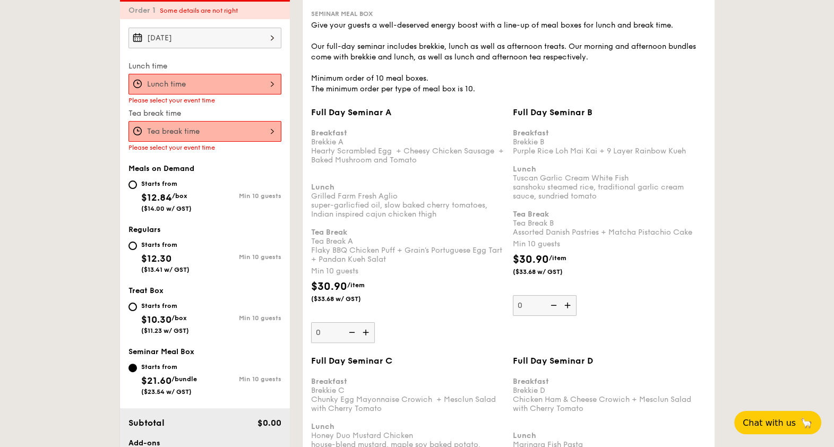
scroll to position [284, 0]
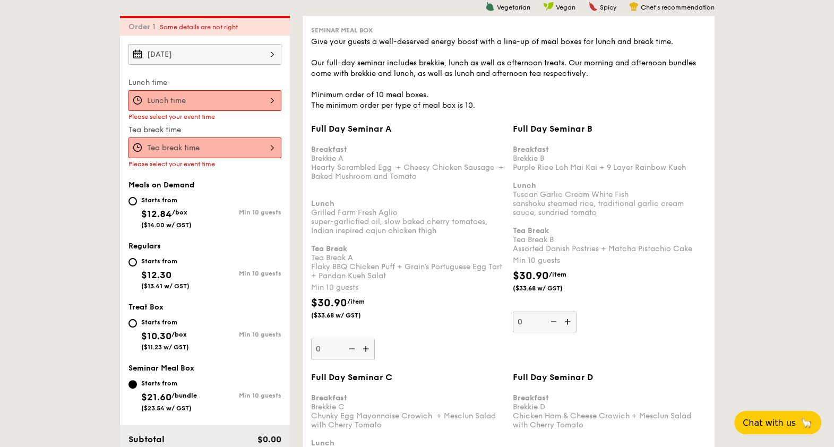
click at [207, 94] on div at bounding box center [205, 100] width 153 height 21
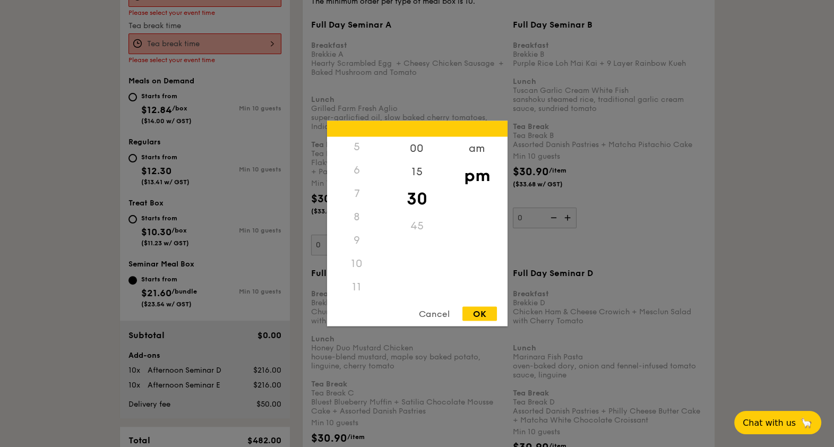
scroll to position [416, 0]
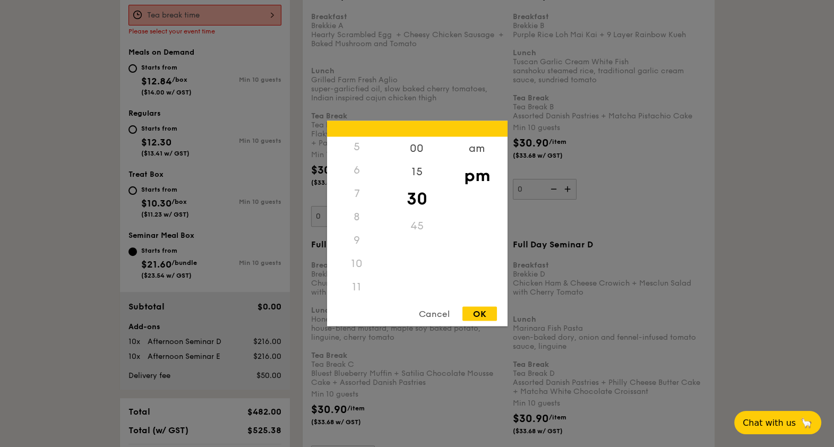
click at [350, 285] on div "11" at bounding box center [357, 287] width 60 height 23
click at [469, 151] on div "am" at bounding box center [477, 152] width 60 height 31
click at [356, 291] on div "11" at bounding box center [357, 290] width 60 height 31
click at [482, 318] on div "OK" at bounding box center [480, 314] width 35 height 14
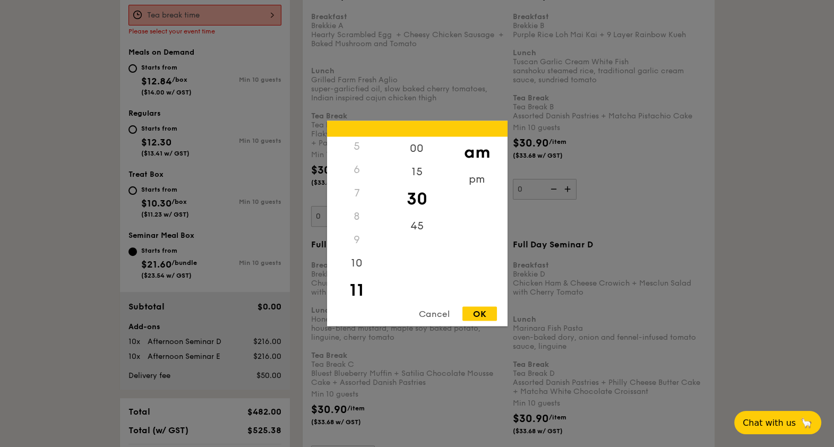
type input "11:30AM"
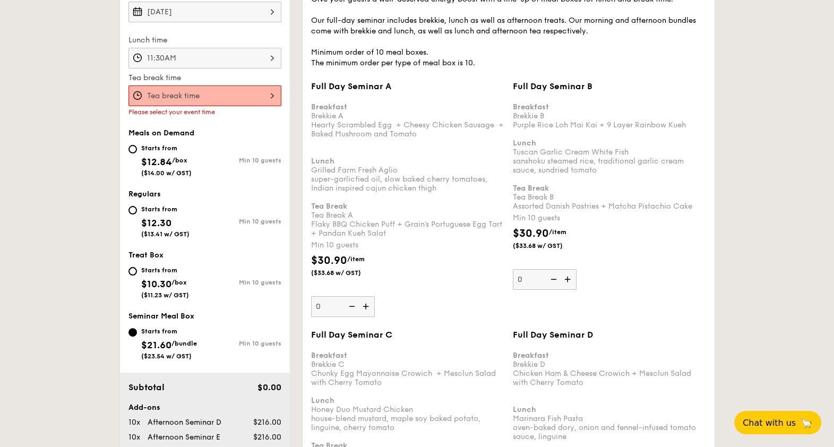
scroll to position [207, 0]
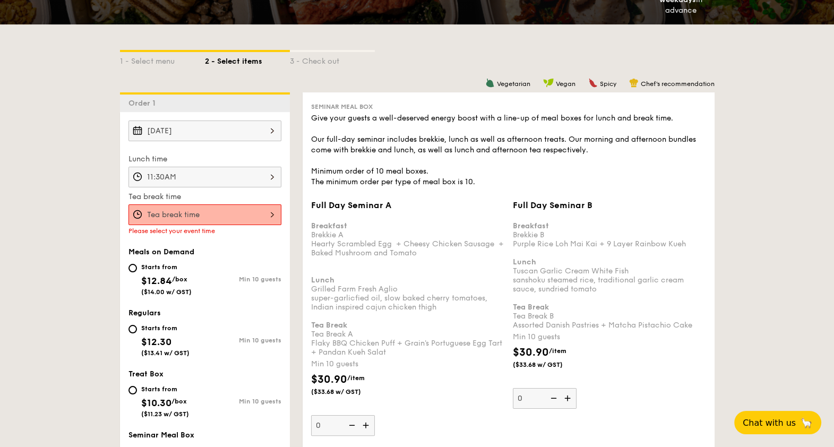
click at [214, 208] on div at bounding box center [205, 214] width 153 height 21
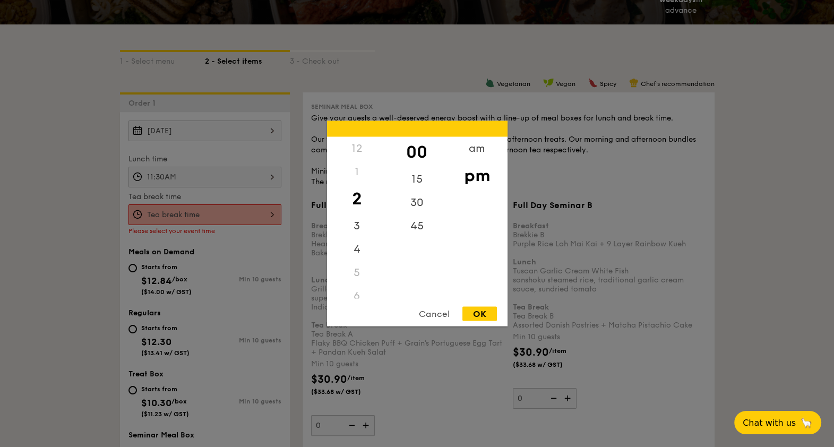
click at [360, 171] on div "1" at bounding box center [357, 171] width 60 height 23
click at [479, 311] on div "OK" at bounding box center [480, 314] width 35 height 14
type input "2:00PM"
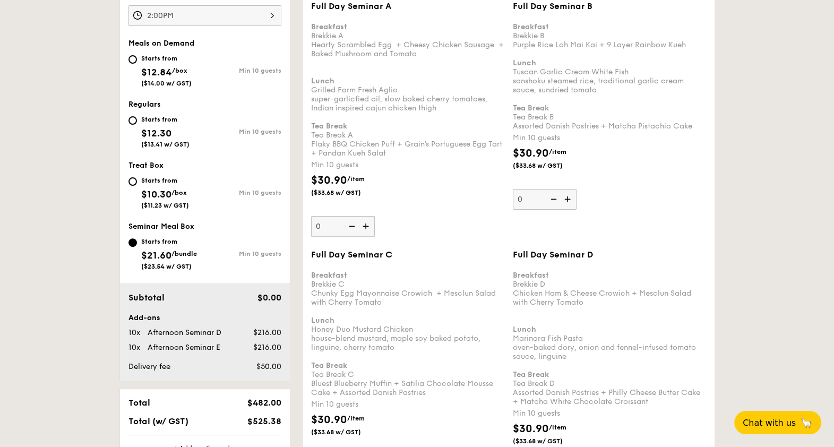
scroll to position [539, 0]
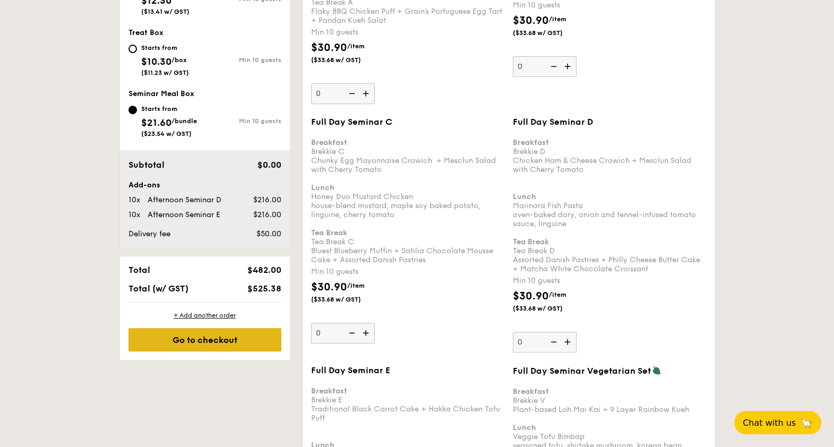
click at [202, 335] on div "Go to checkout" at bounding box center [205, 339] width 153 height 23
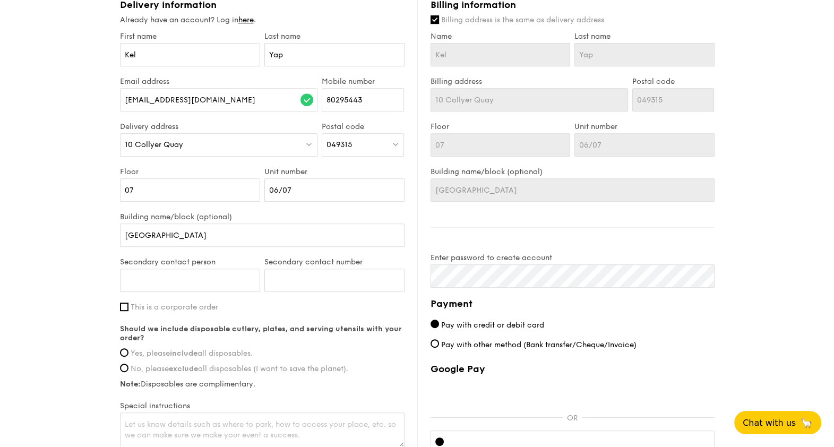
scroll to position [598, 0]
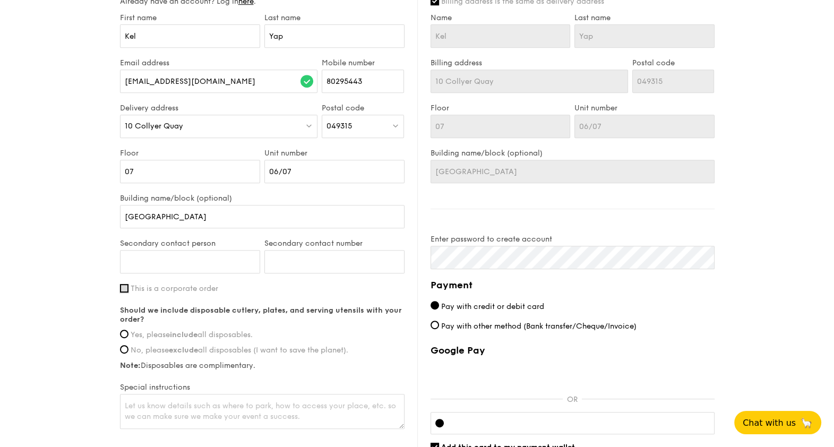
click at [120, 293] on input "This is a corporate order" at bounding box center [124, 288] width 8 height 8
checkbox input "true"
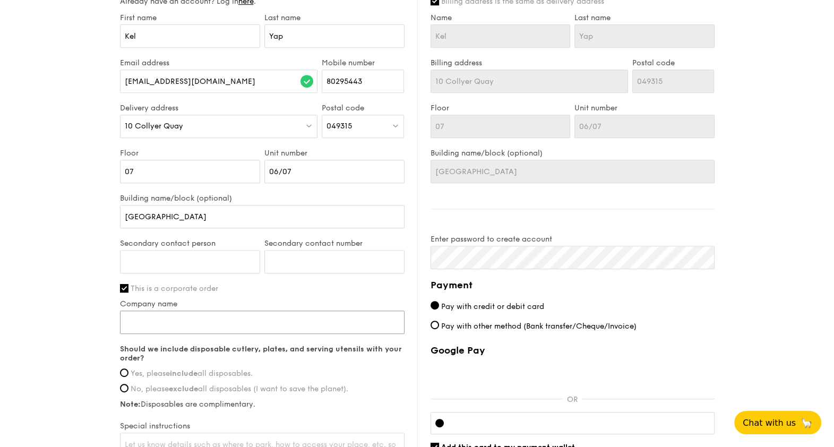
click at [238, 334] on input "Company name" at bounding box center [262, 322] width 285 height 23
type input "DAIICHI SANKYO SINGAPORE PTE LTD"
type input "Kel Yap"
type input "80295443"
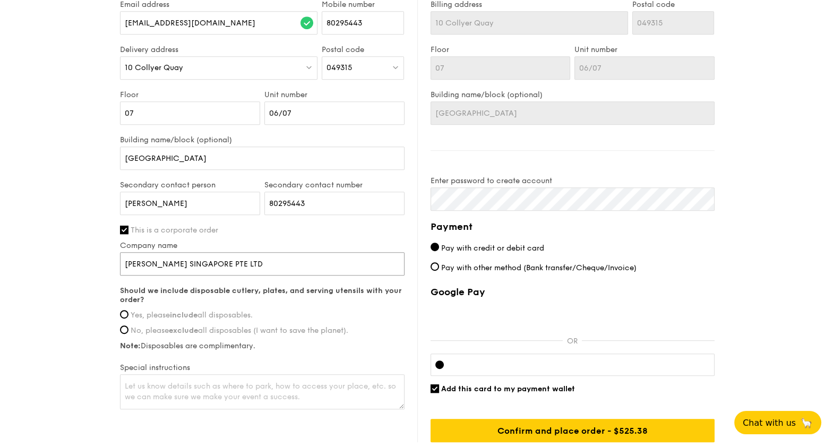
scroll to position [730, 0]
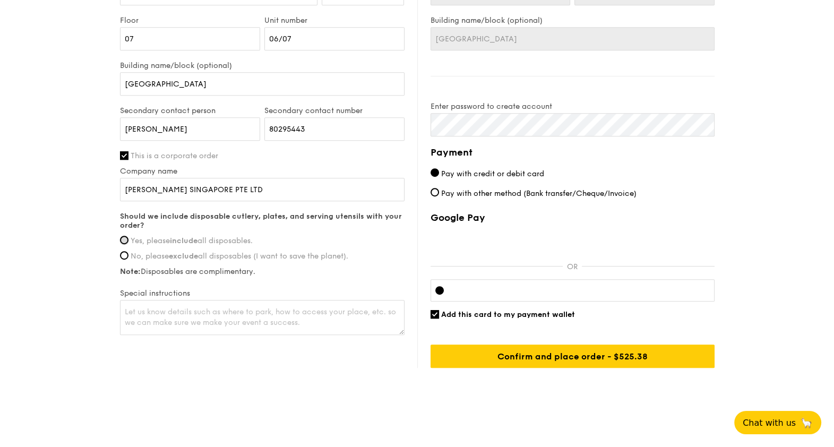
click at [122, 244] on input "Yes, please include all disposables." at bounding box center [124, 240] width 8 height 8
radio input "true"
click at [189, 313] on textarea at bounding box center [262, 317] width 285 height 35
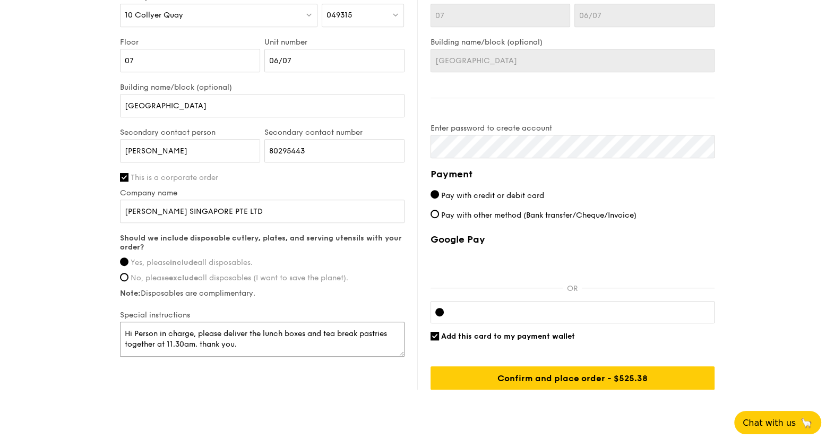
scroll to position [745, 0]
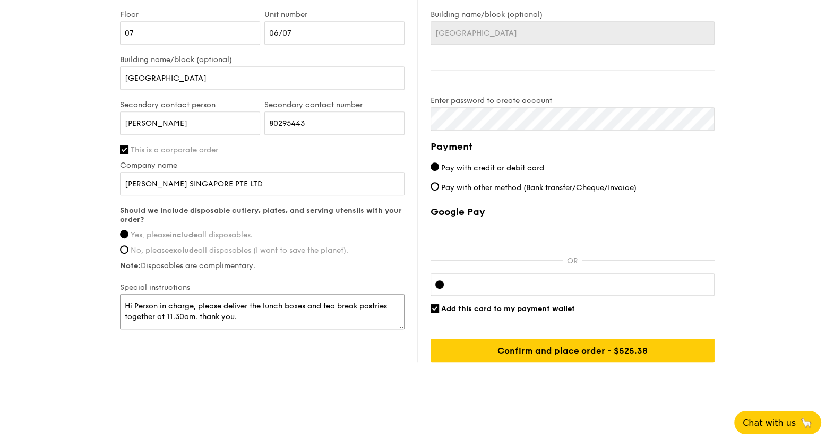
type textarea "Hi Person in charge, please deliver the lunch boxes and tea break pastries toge…"
click at [528, 279] on div at bounding box center [573, 285] width 284 height 22
click at [435, 308] on input "Add this card to my payment wallet" at bounding box center [435, 308] width 8 height 8
checkbox input "false"
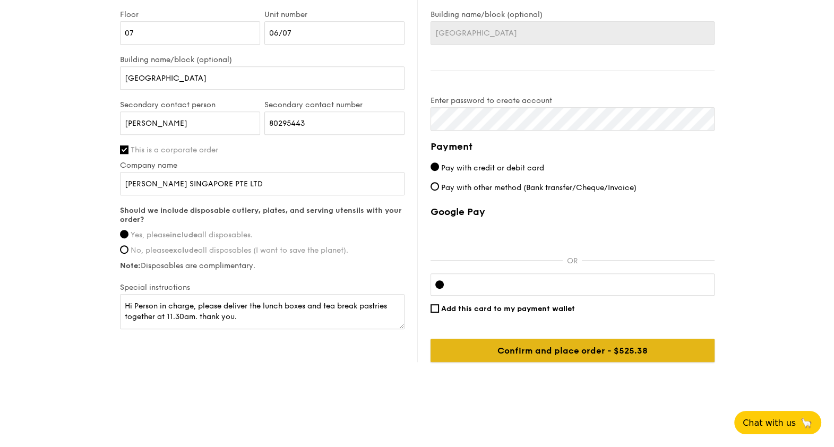
click at [571, 346] on input "Confirm and place order - $525.38" at bounding box center [573, 350] width 284 height 23
click at [556, 349] on input "Confirm and place order - $525.38" at bounding box center [573, 350] width 284 height 23
click at [547, 342] on input "Confirm and place order - $525.38" at bounding box center [573, 350] width 284 height 23
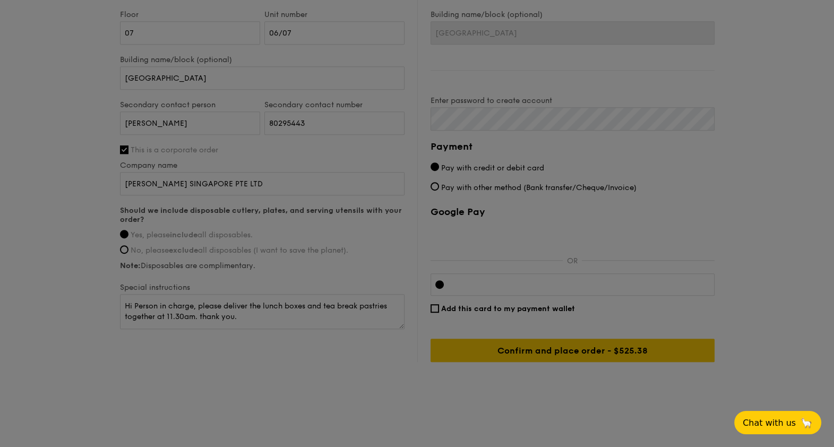
drag, startPoint x: 669, startPoint y: 138, endPoint x: 662, endPoint y: 134, distance: 7.6
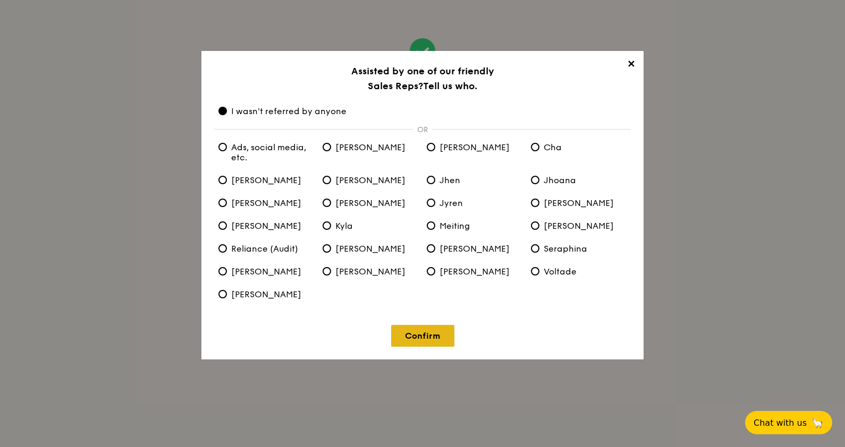
click at [423, 333] on link "Confirm" at bounding box center [422, 336] width 63 height 22
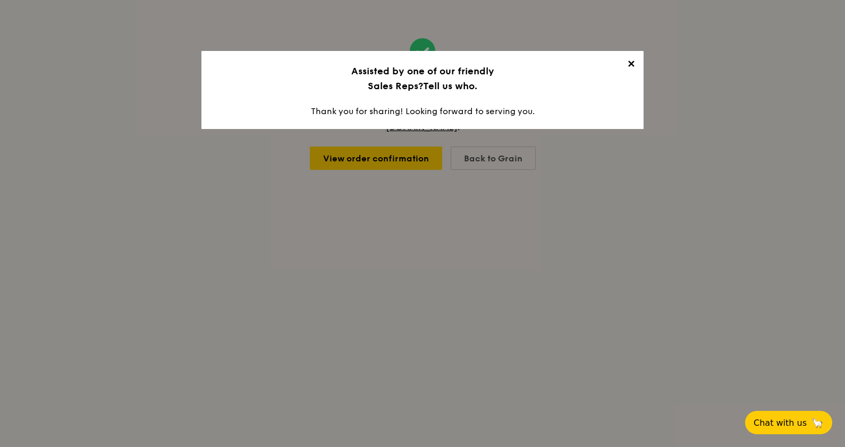
drag, startPoint x: 630, startPoint y: 64, endPoint x: 630, endPoint y: 80, distance: 16.5
click at [630, 64] on span "✕" at bounding box center [630, 65] width 15 height 15
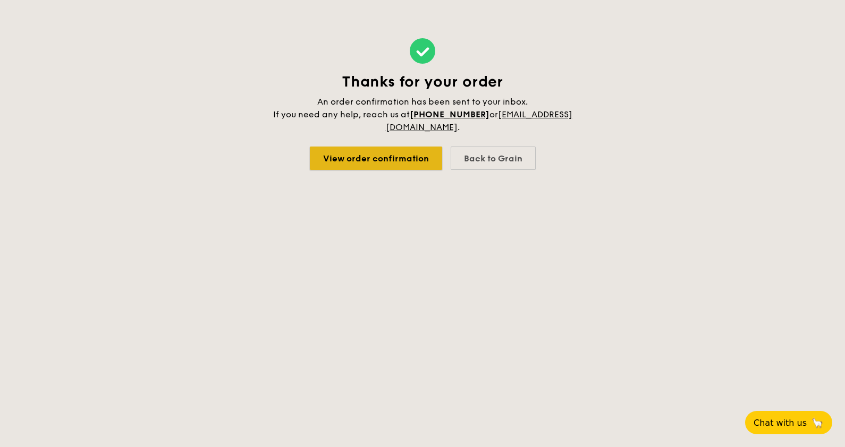
click at [380, 157] on link "View order confirmation" at bounding box center [376, 158] width 132 height 23
